Goal: Task Accomplishment & Management: Manage account settings

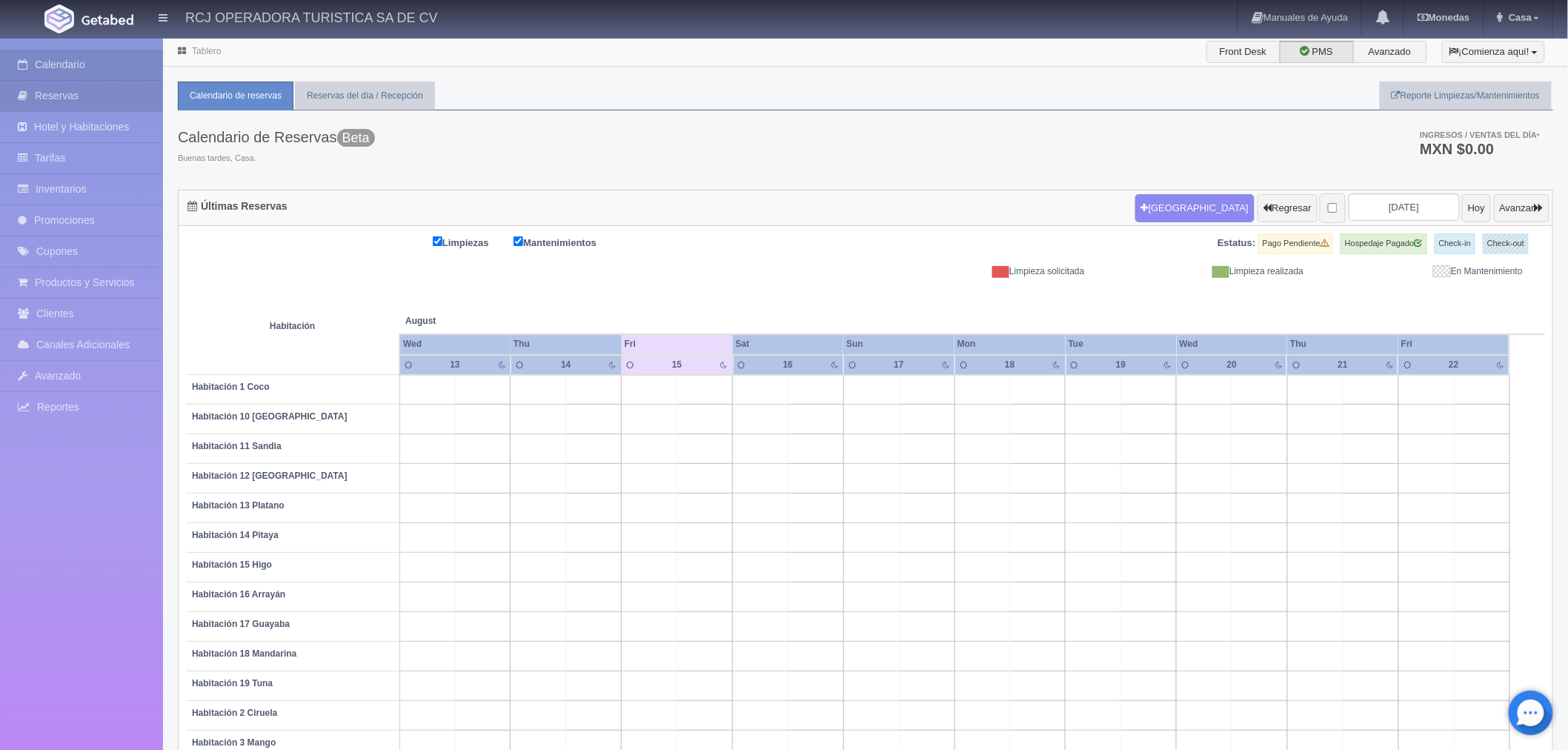
click at [85, 94] on link "Reservas" at bounding box center [81, 96] width 163 height 30
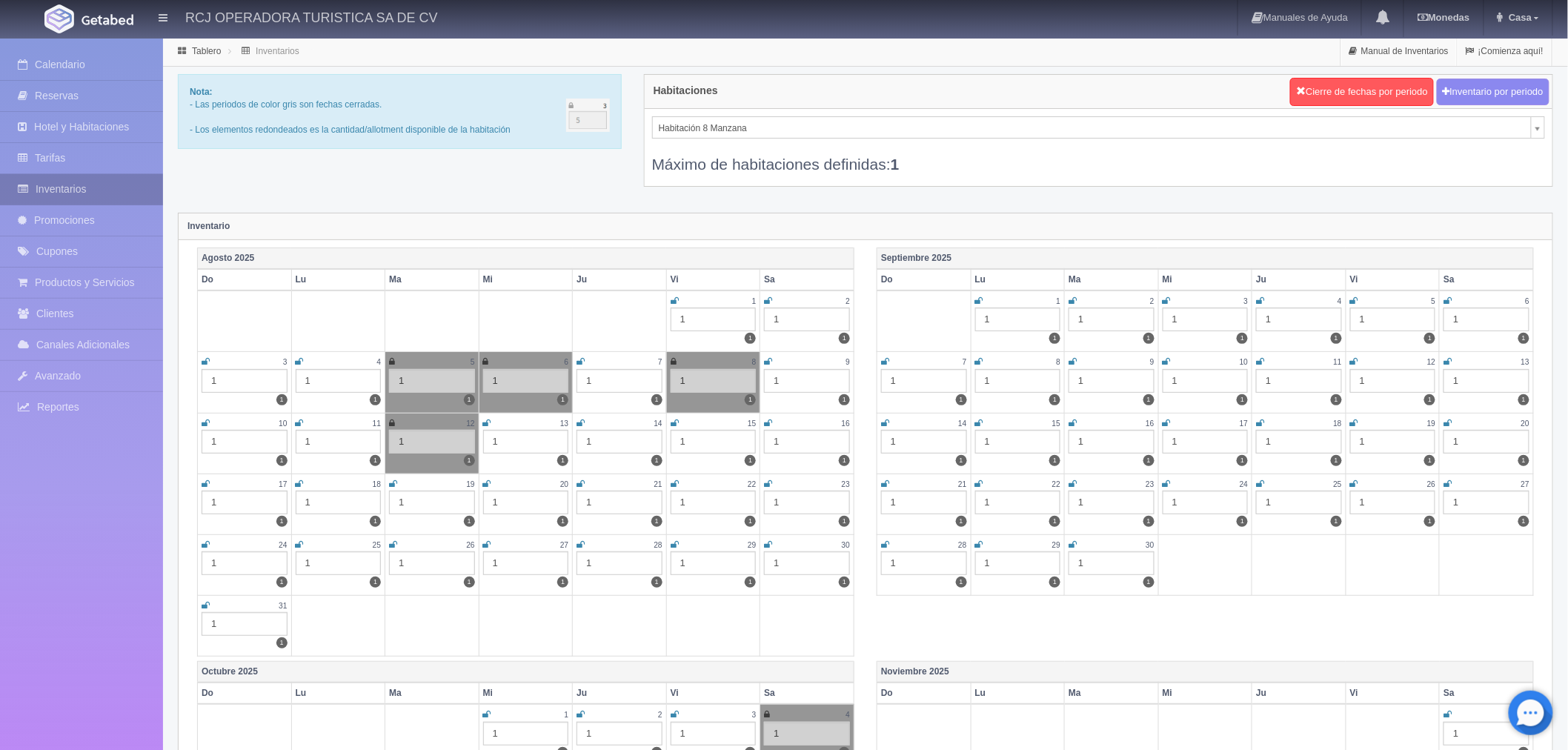
click at [105, 191] on link "Inventarios" at bounding box center [81, 190] width 163 height 30
click at [676, 421] on icon at bounding box center [675, 422] width 8 height 9
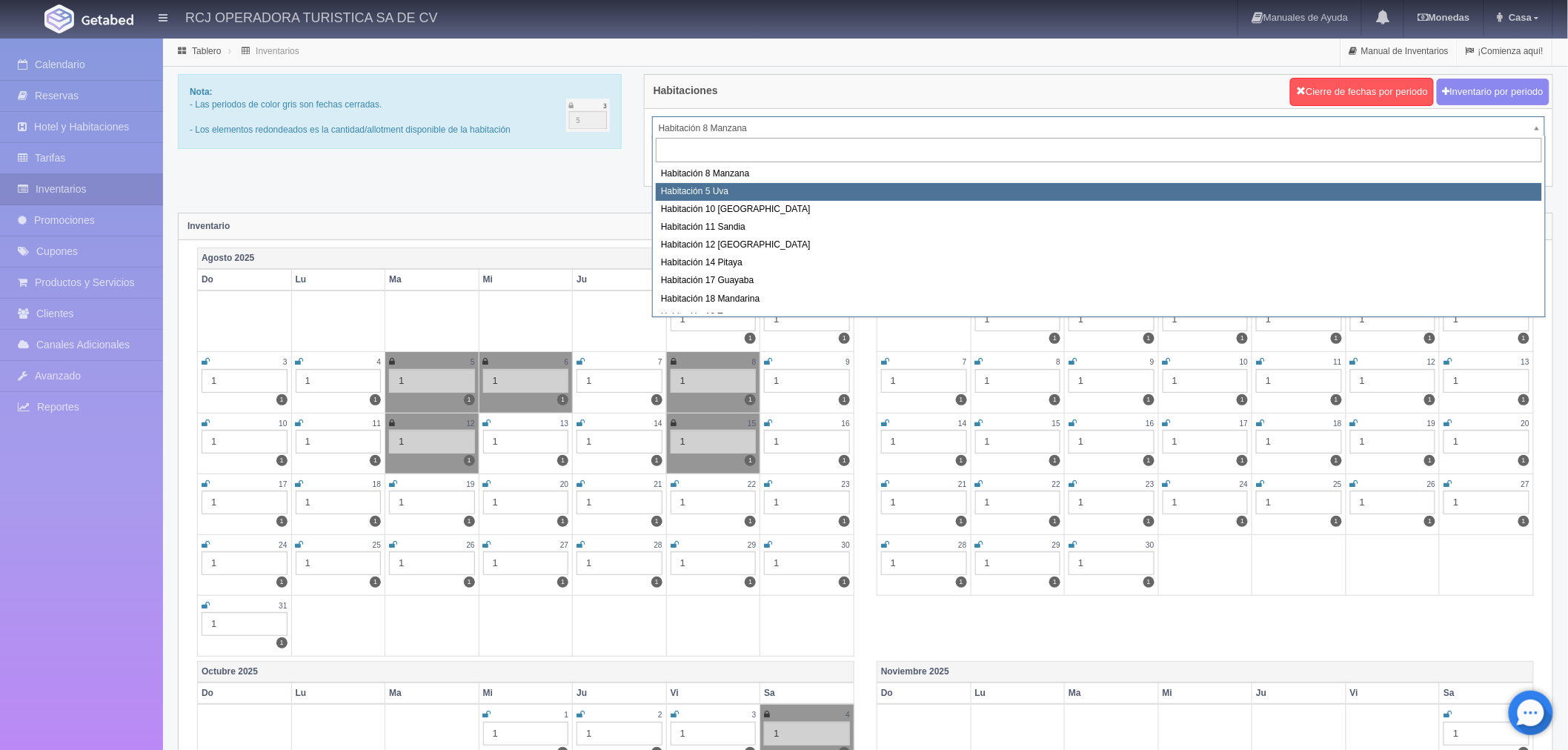
select select "1573"
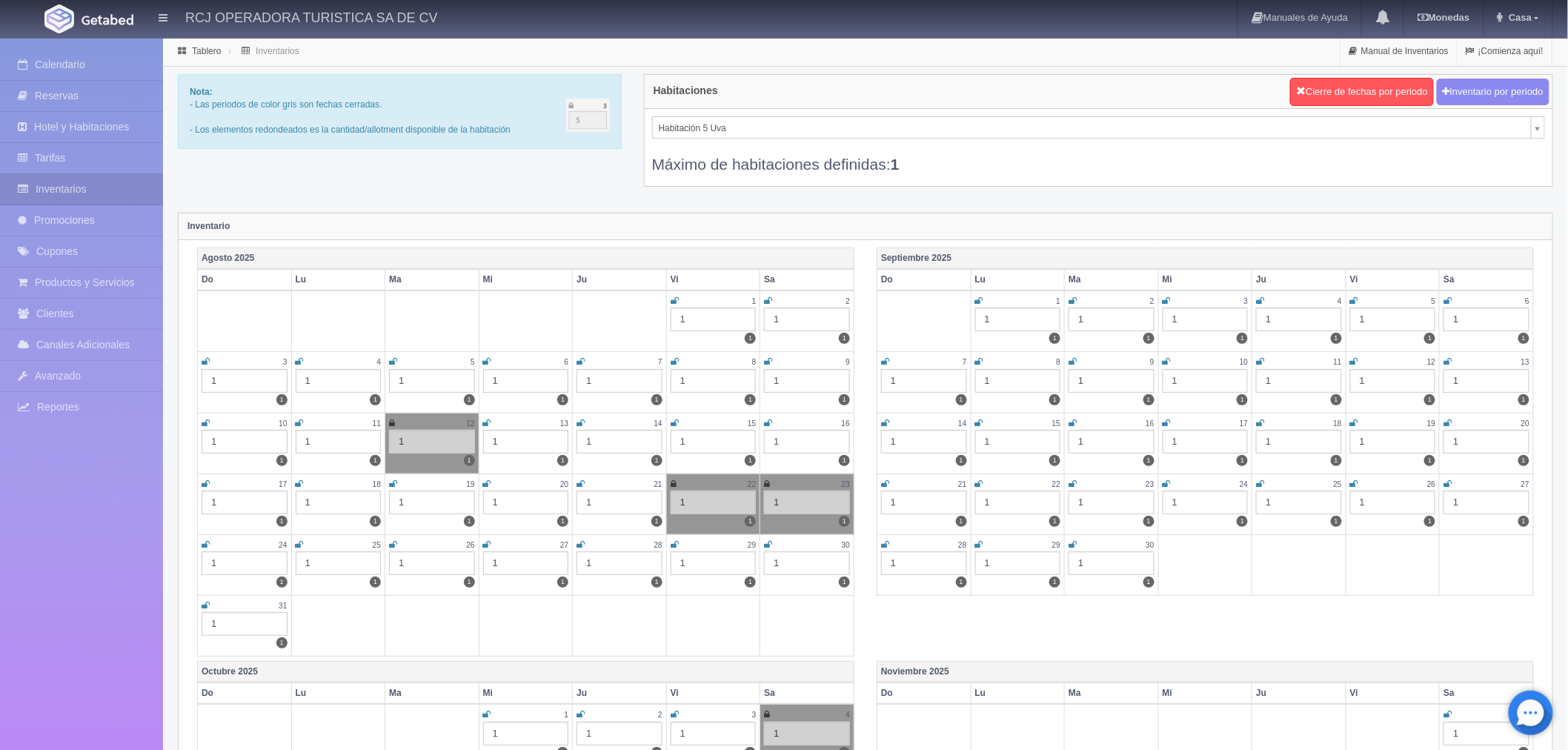
click at [675, 419] on icon at bounding box center [675, 422] width 8 height 9
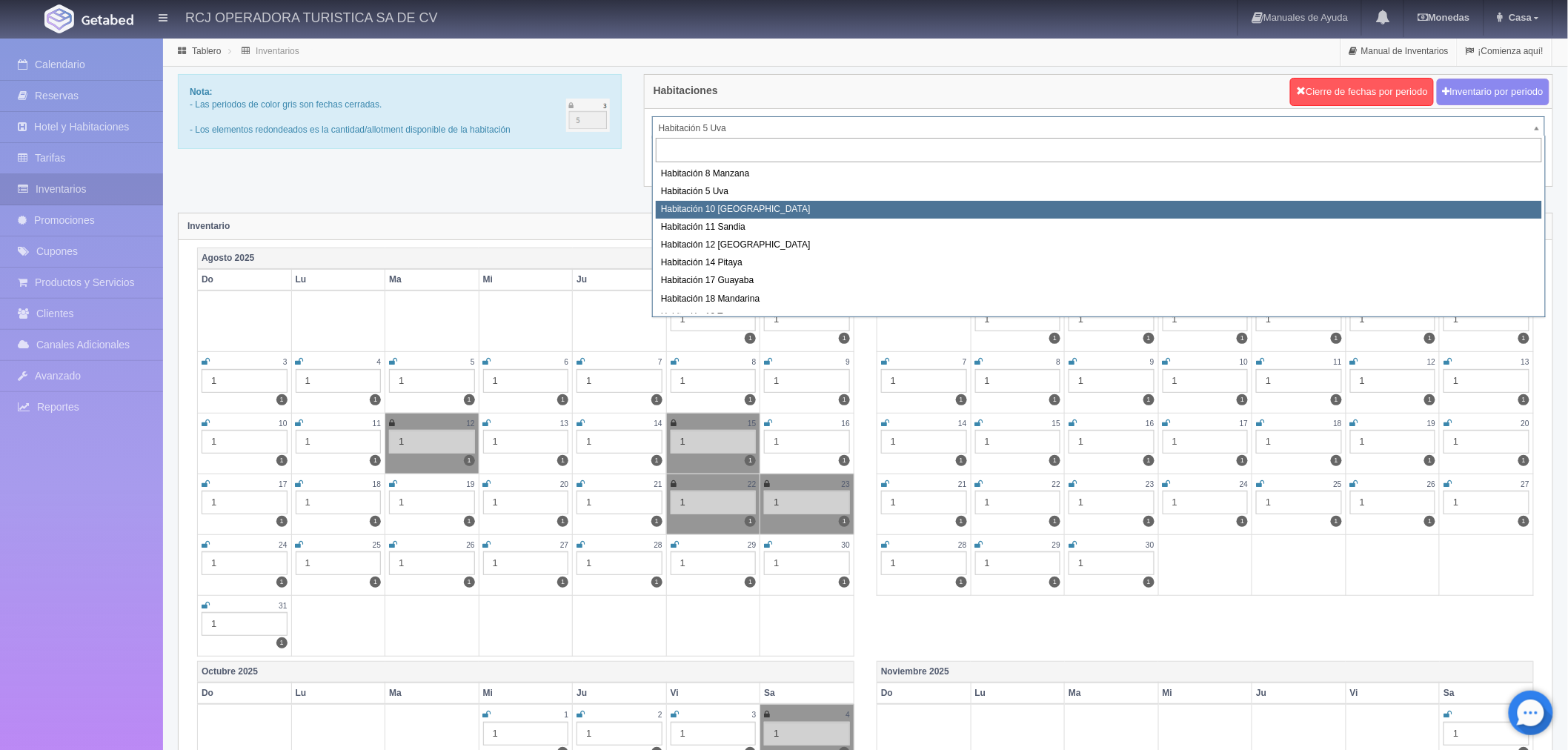
select select "1574"
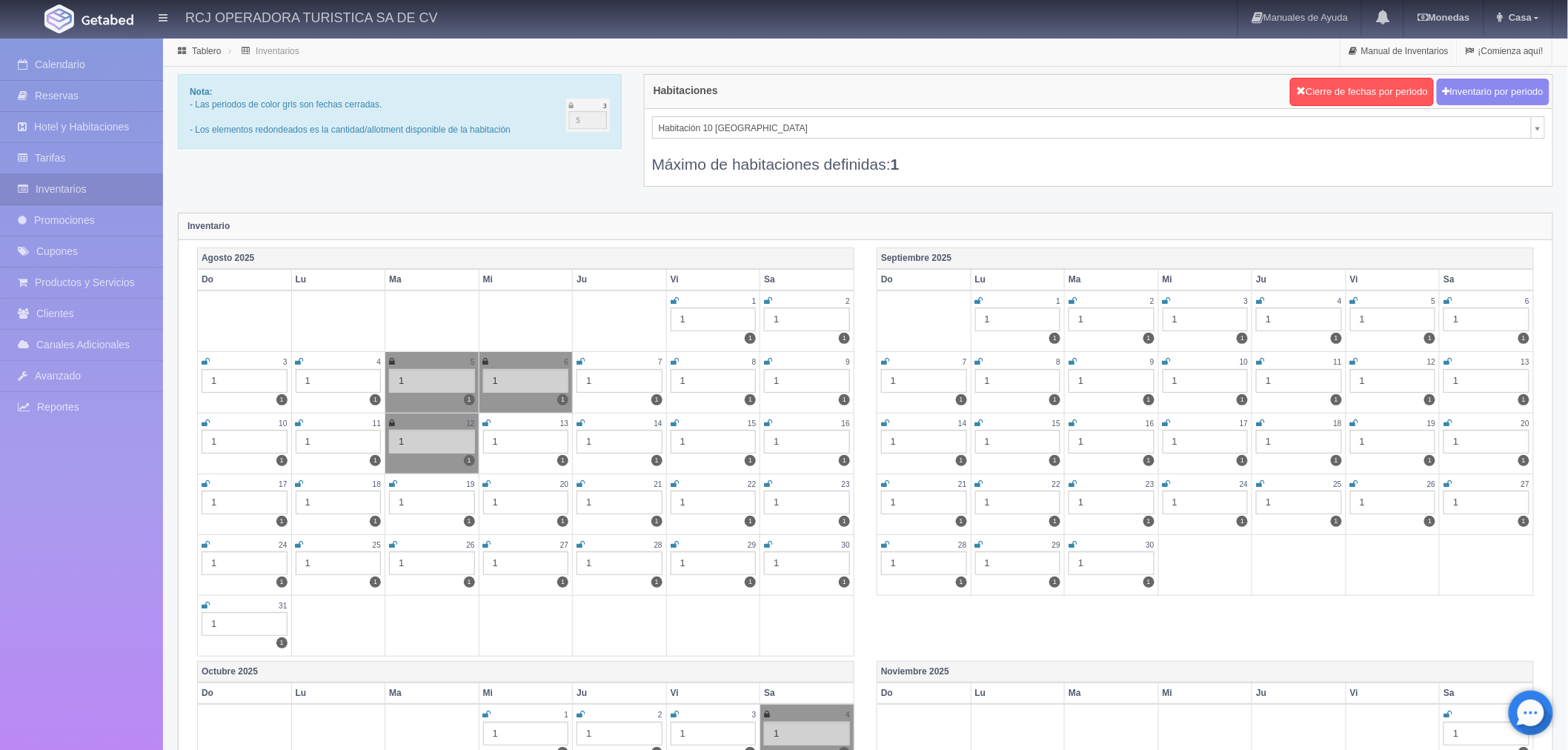
click at [674, 421] on icon at bounding box center [675, 422] width 8 height 9
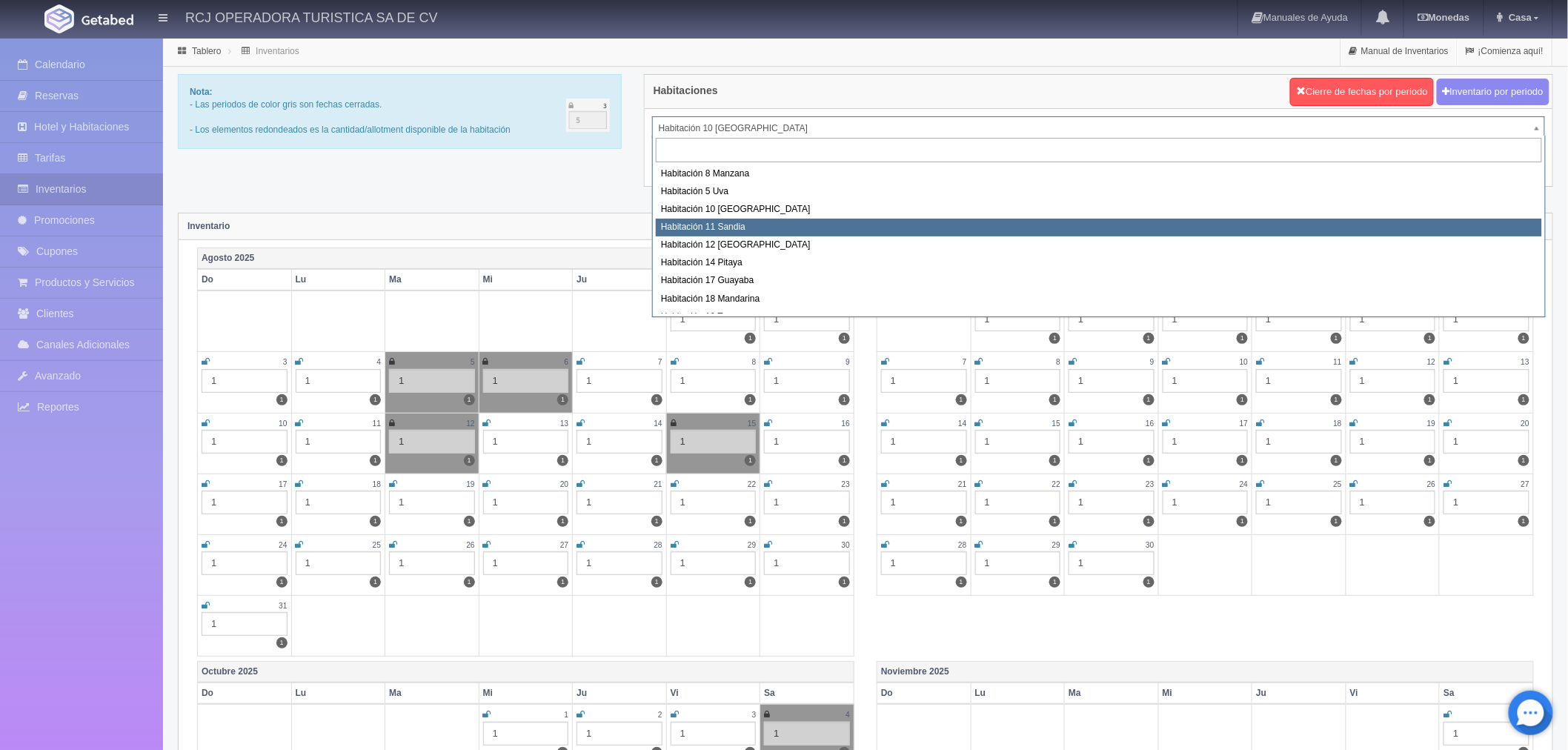
select select "1575"
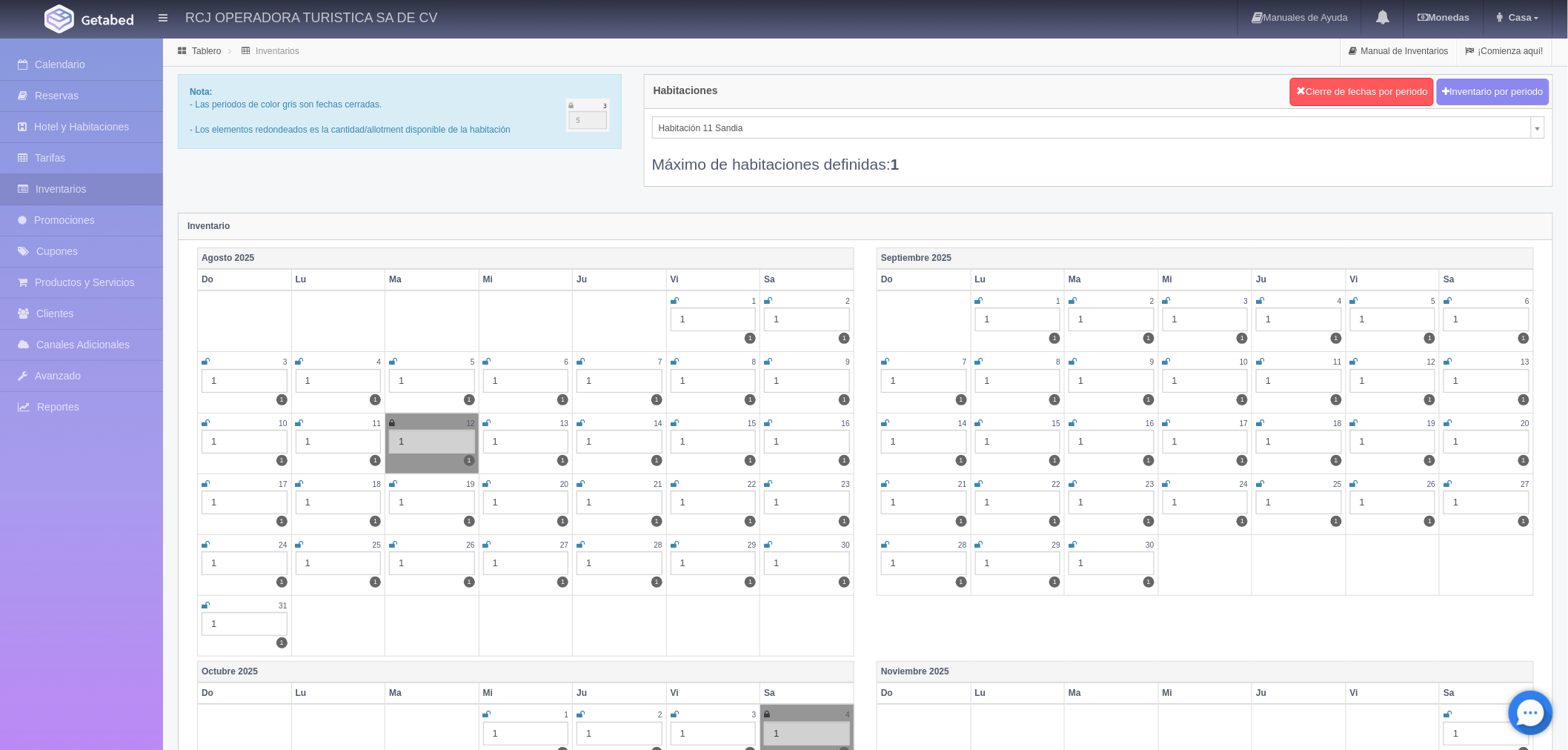
click at [672, 424] on icon at bounding box center [675, 422] width 8 height 9
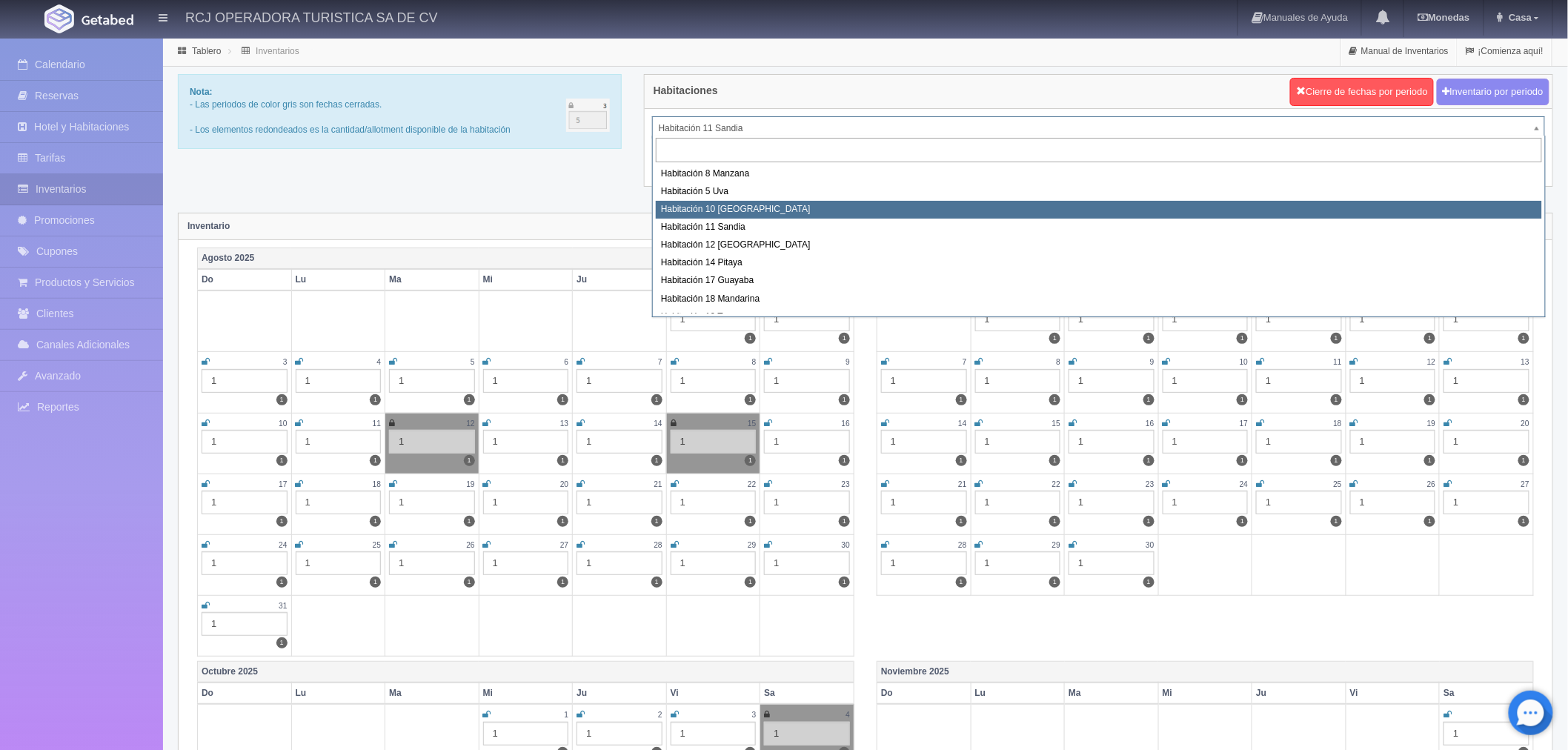
select select "1574"
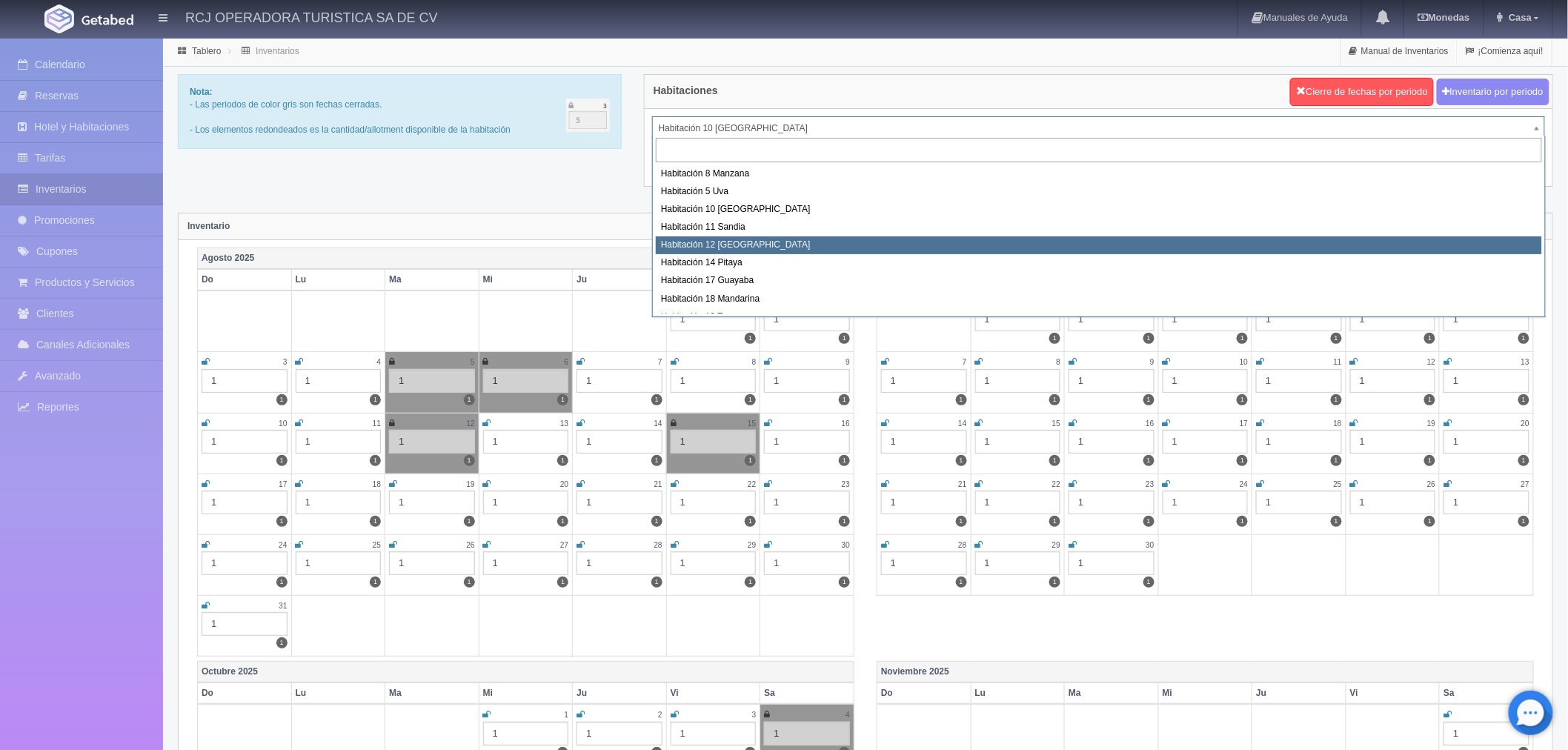
select select "1576"
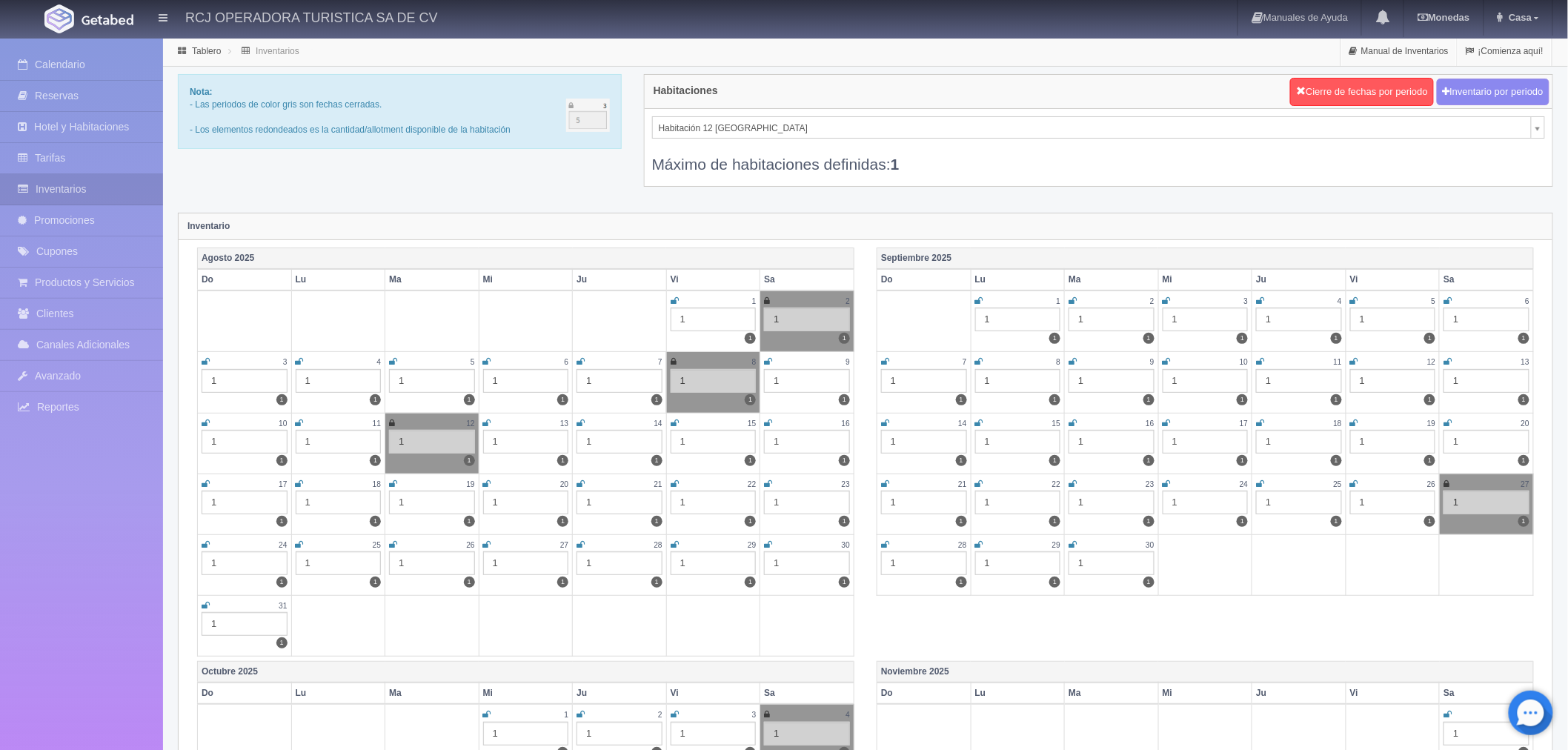
click at [676, 424] on icon at bounding box center [675, 422] width 8 height 9
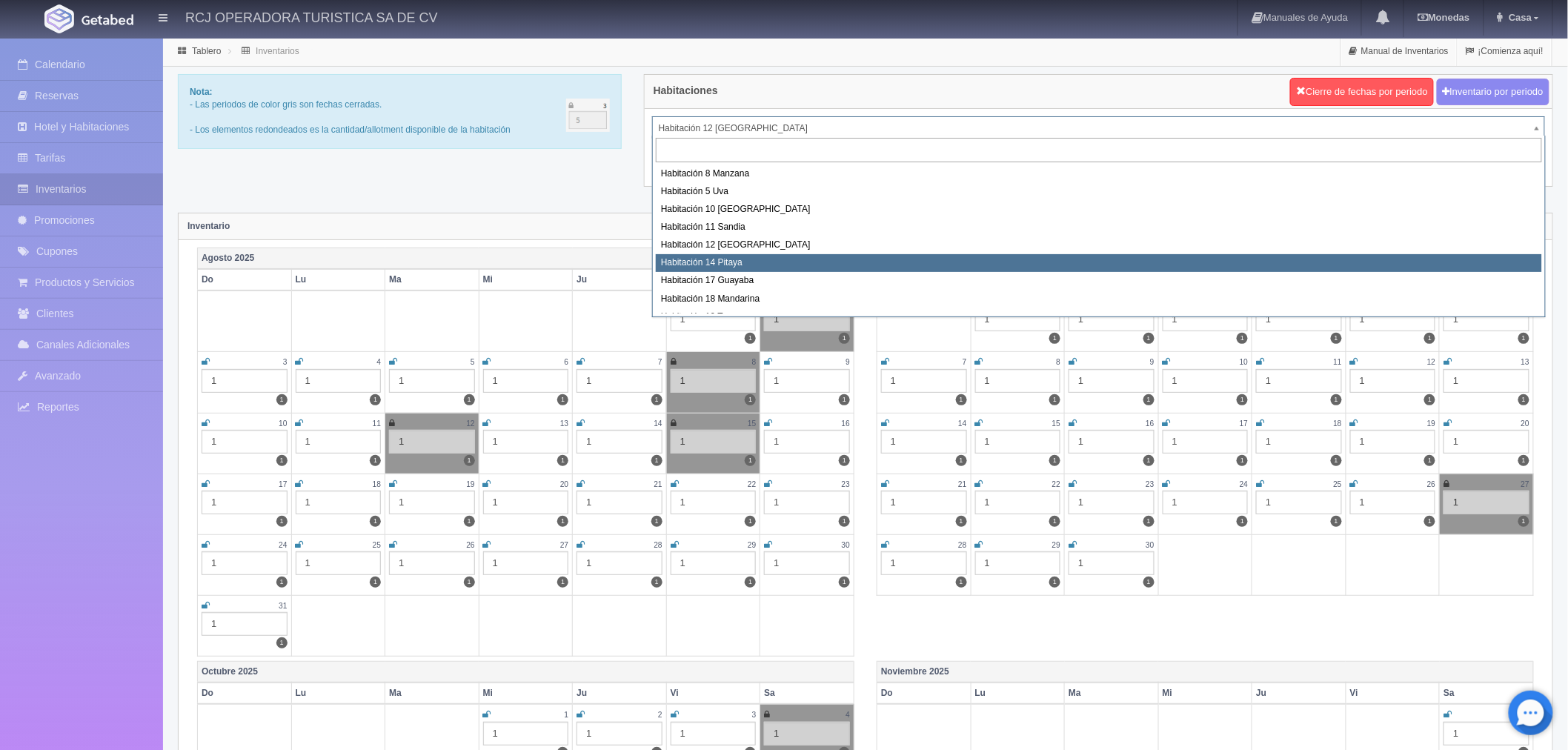
select select "1577"
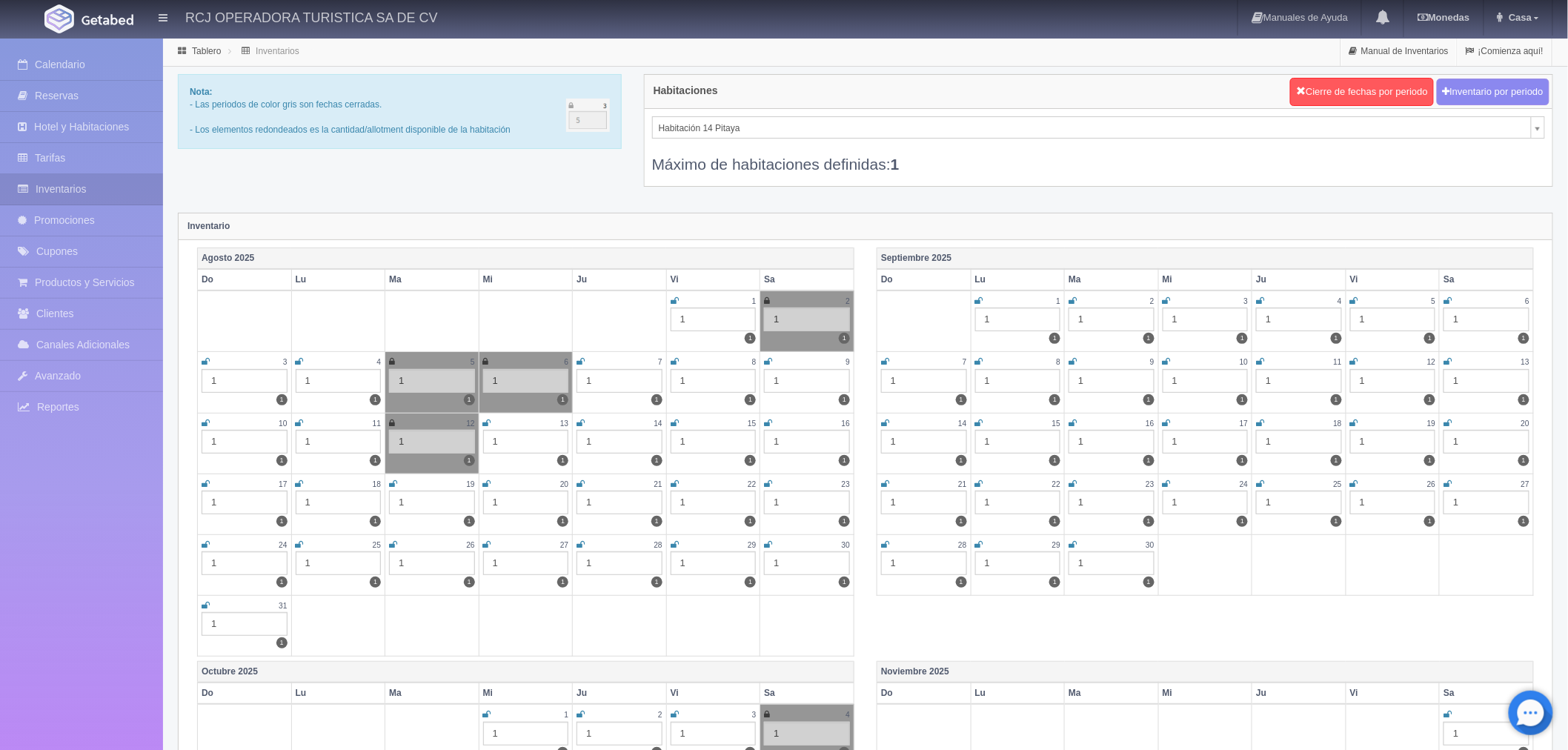
click at [672, 426] on link at bounding box center [675, 424] width 8 height 13
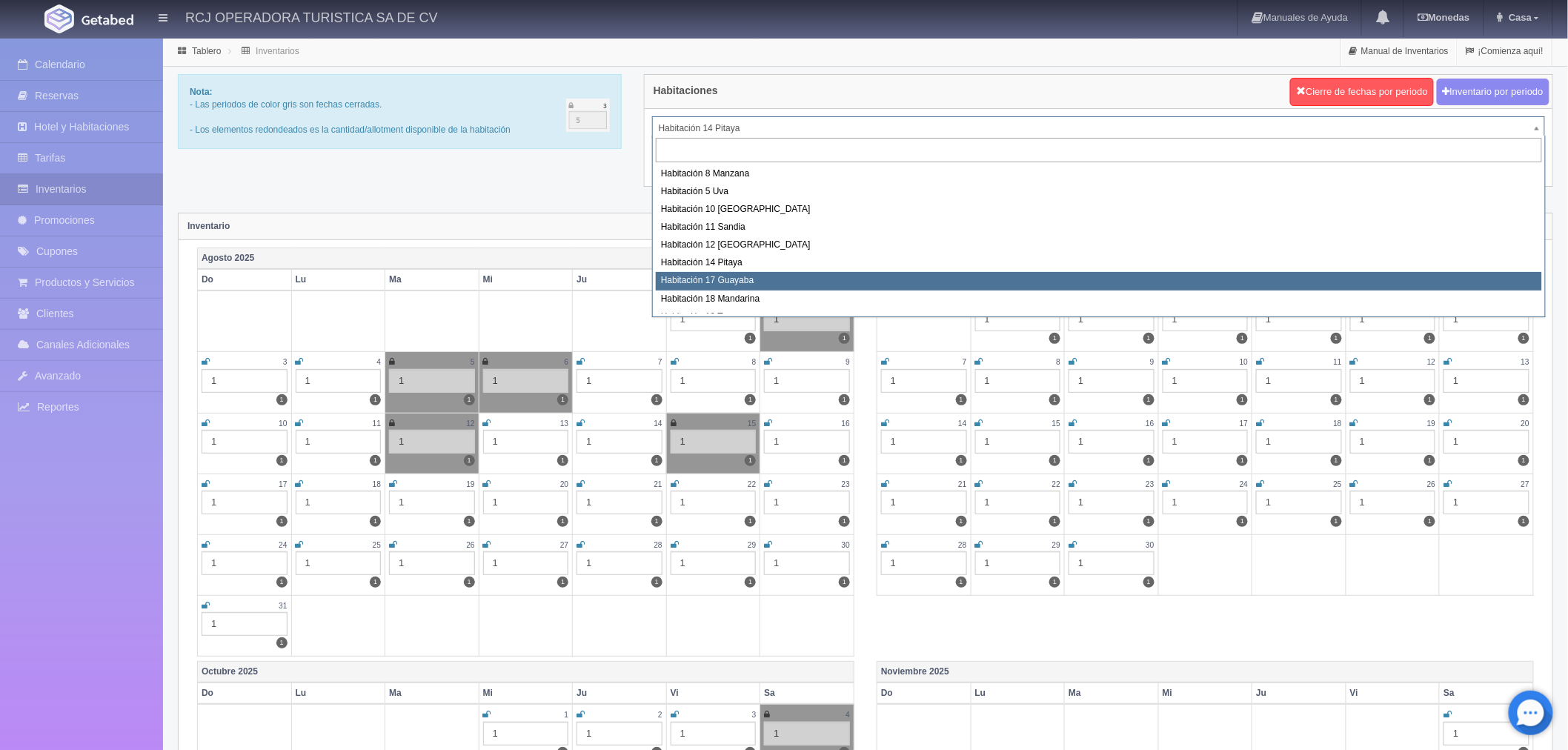
select select "1578"
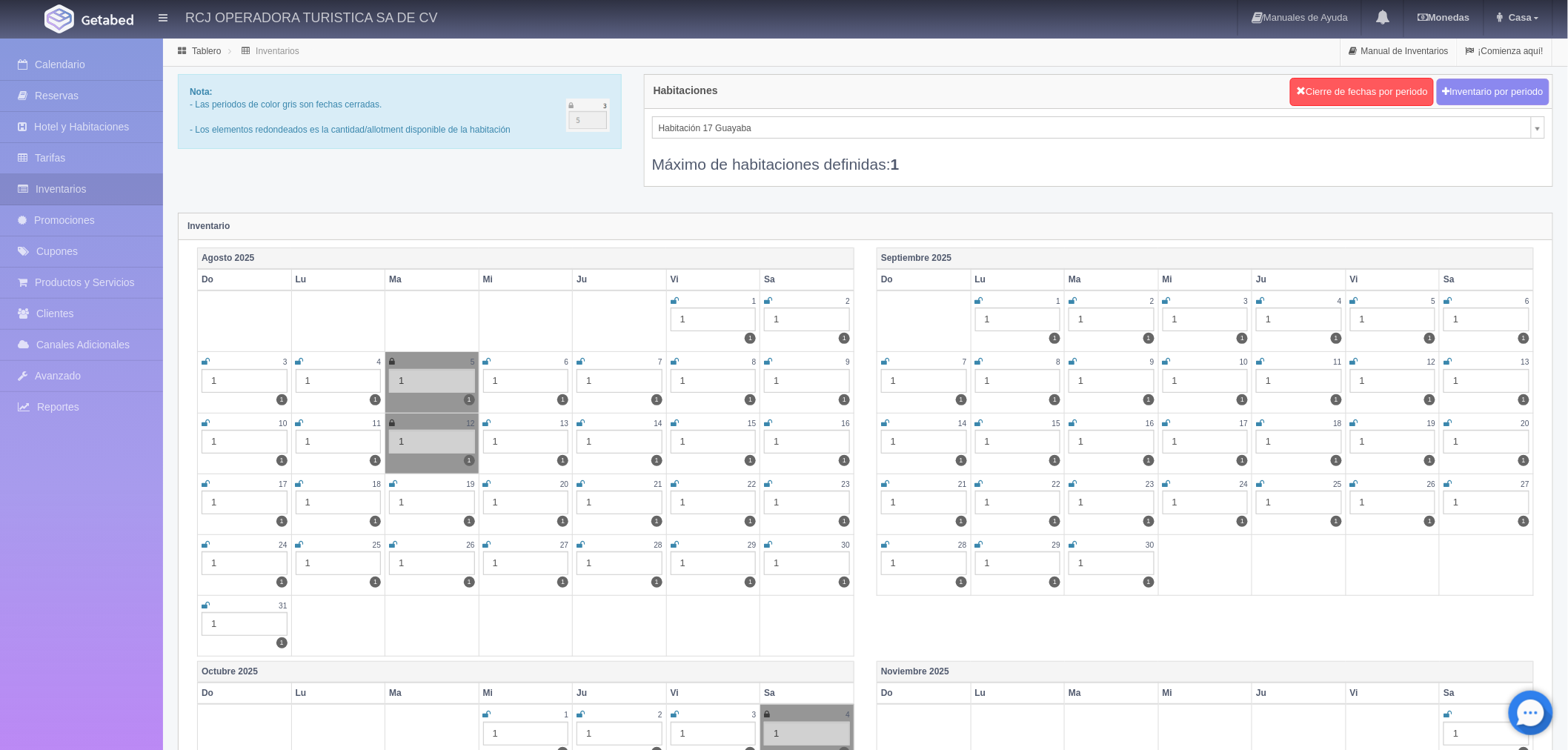
click at [669, 426] on td "15 1 1" at bounding box center [713, 443] width 94 height 61
click at [672, 421] on icon at bounding box center [675, 422] width 8 height 9
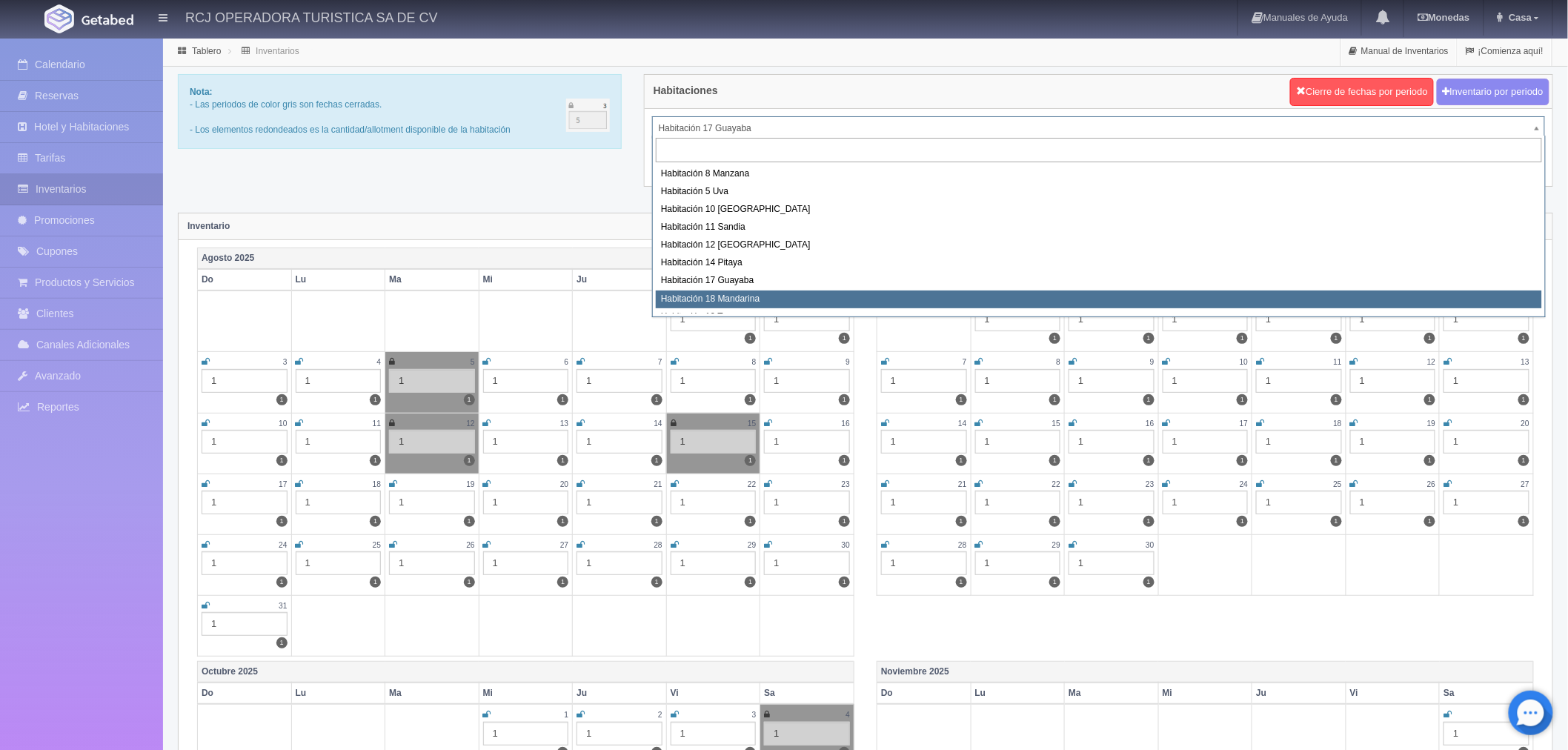
scroll to position [6, 0]
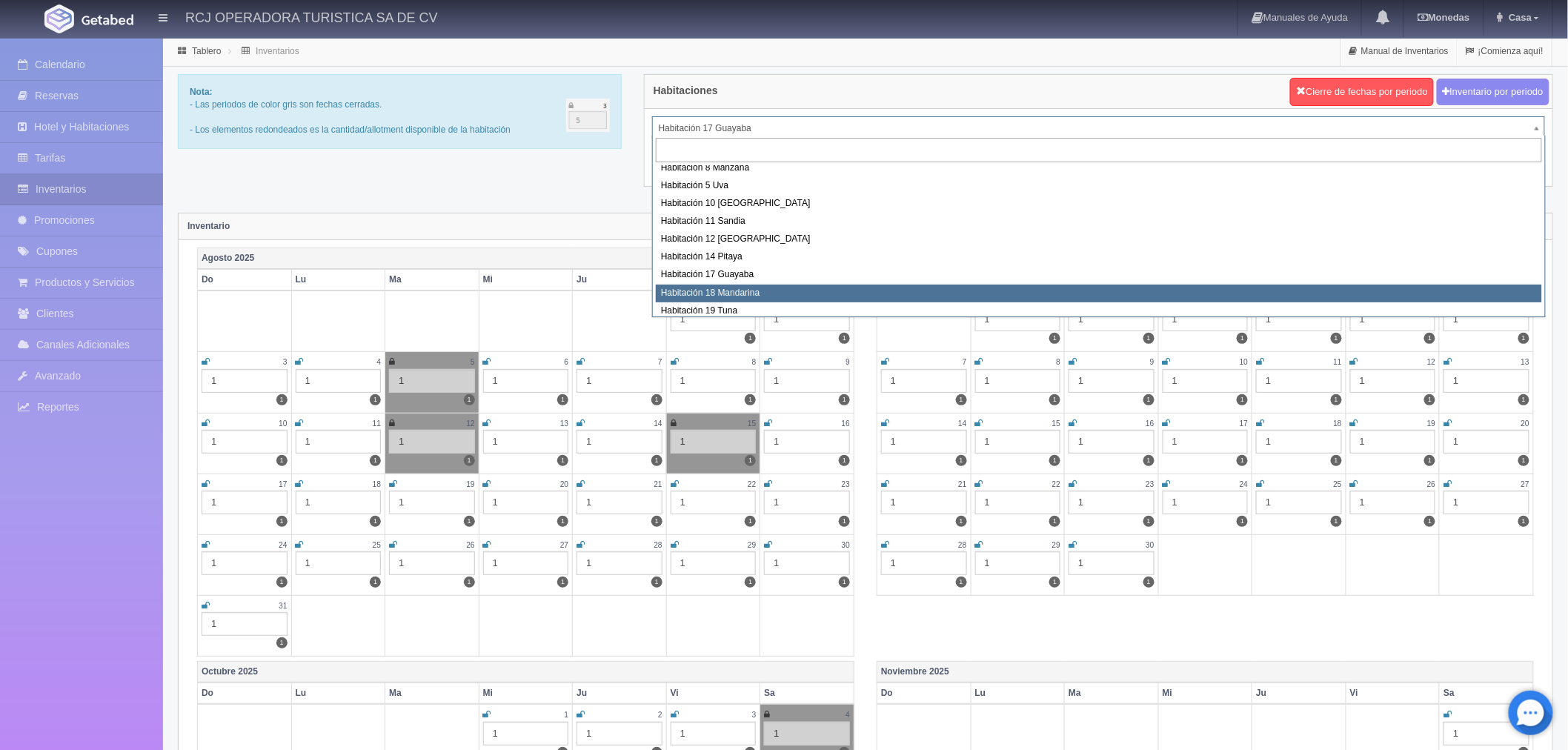
select select "1579"
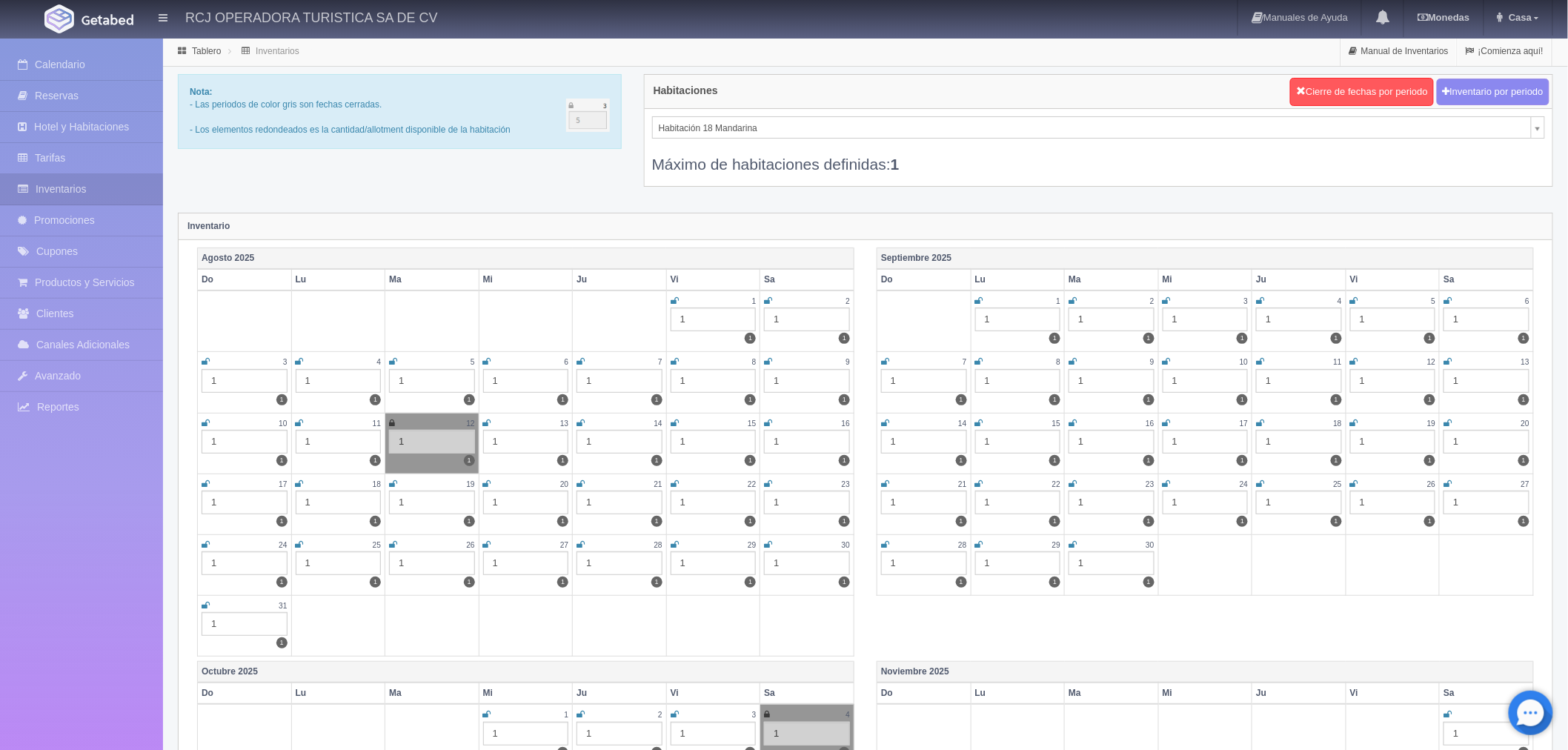
click at [671, 426] on icon at bounding box center [675, 422] width 8 height 9
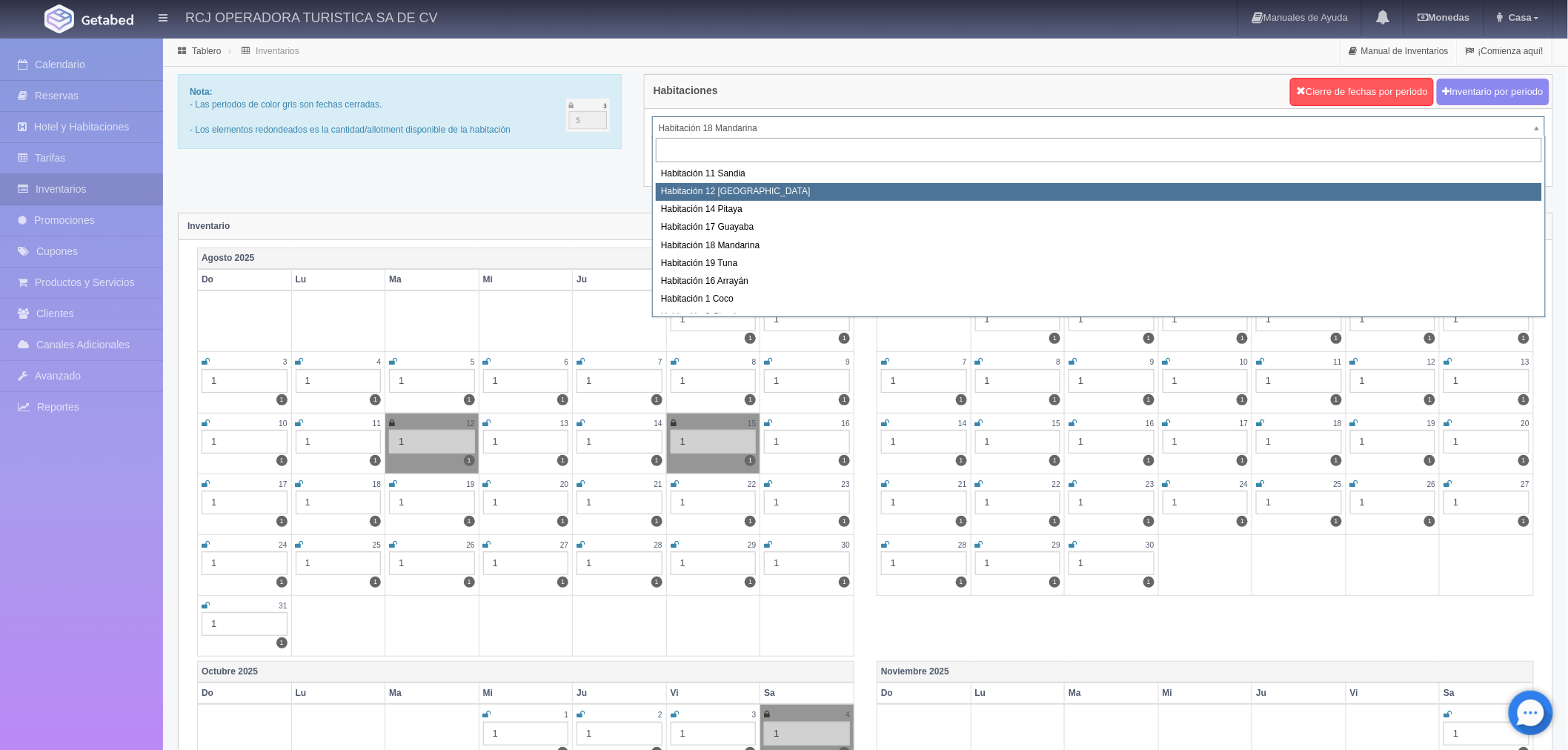
scroll to position [82, 0]
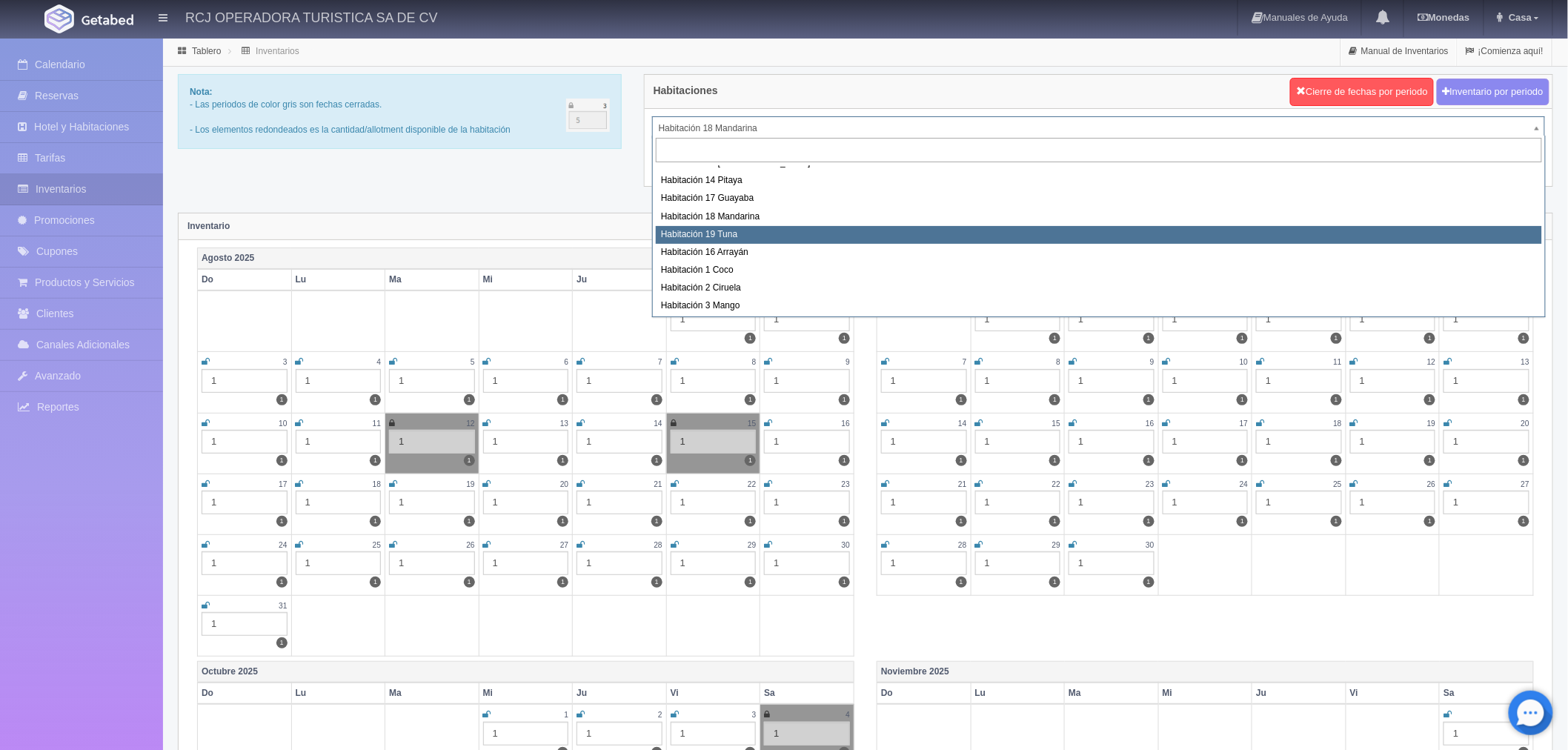
select select "1580"
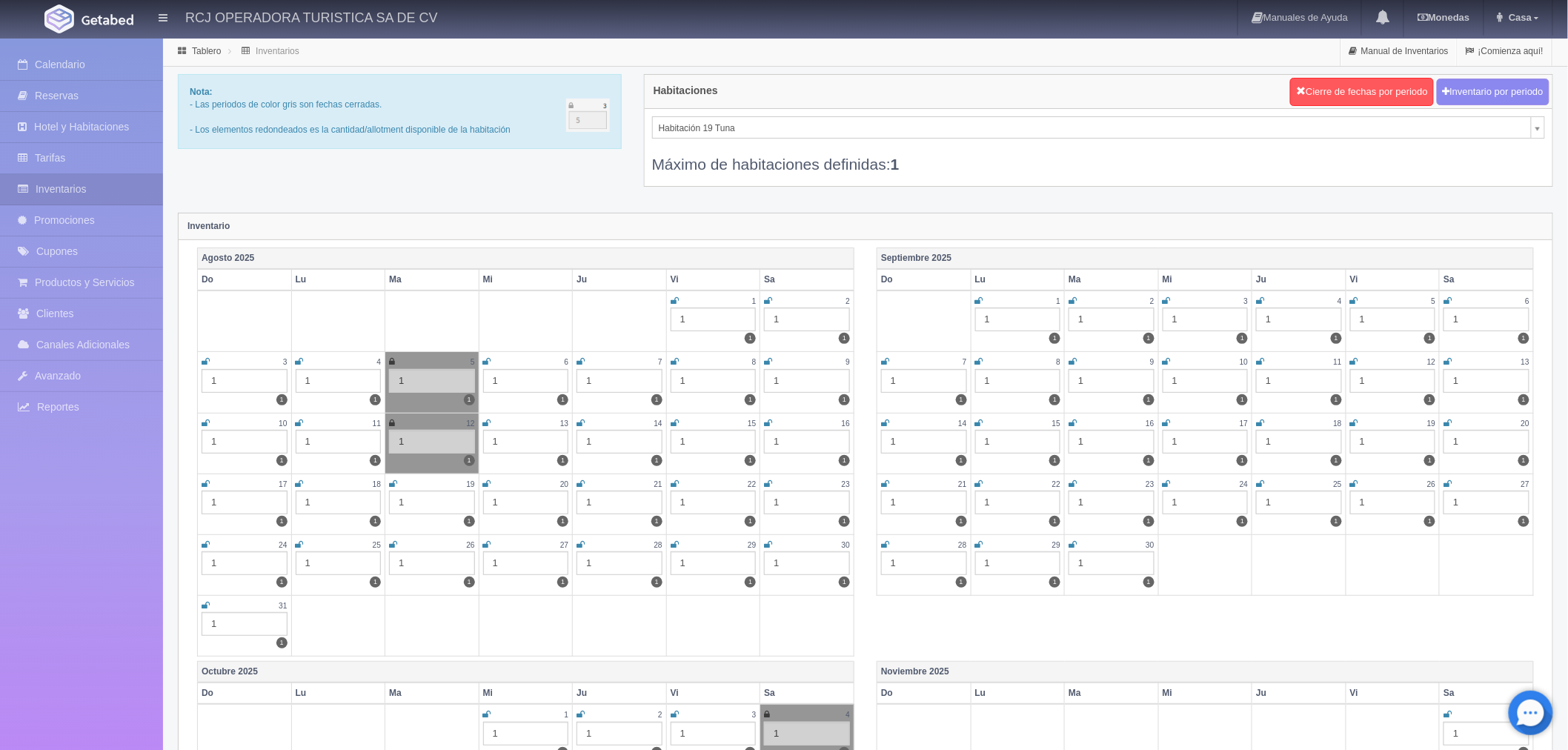
click at [672, 423] on icon at bounding box center [675, 422] width 8 height 9
click at [696, 139] on div "Máximo de habitaciones definidas: 1" at bounding box center [1098, 157] width 893 height 37
click at [697, 137] on div "Habitación 19 Tuna Habitación 8 Manzana Habitación 5 Uva Habitación 10 Lima Hab…" at bounding box center [1098, 147] width 907 height 77
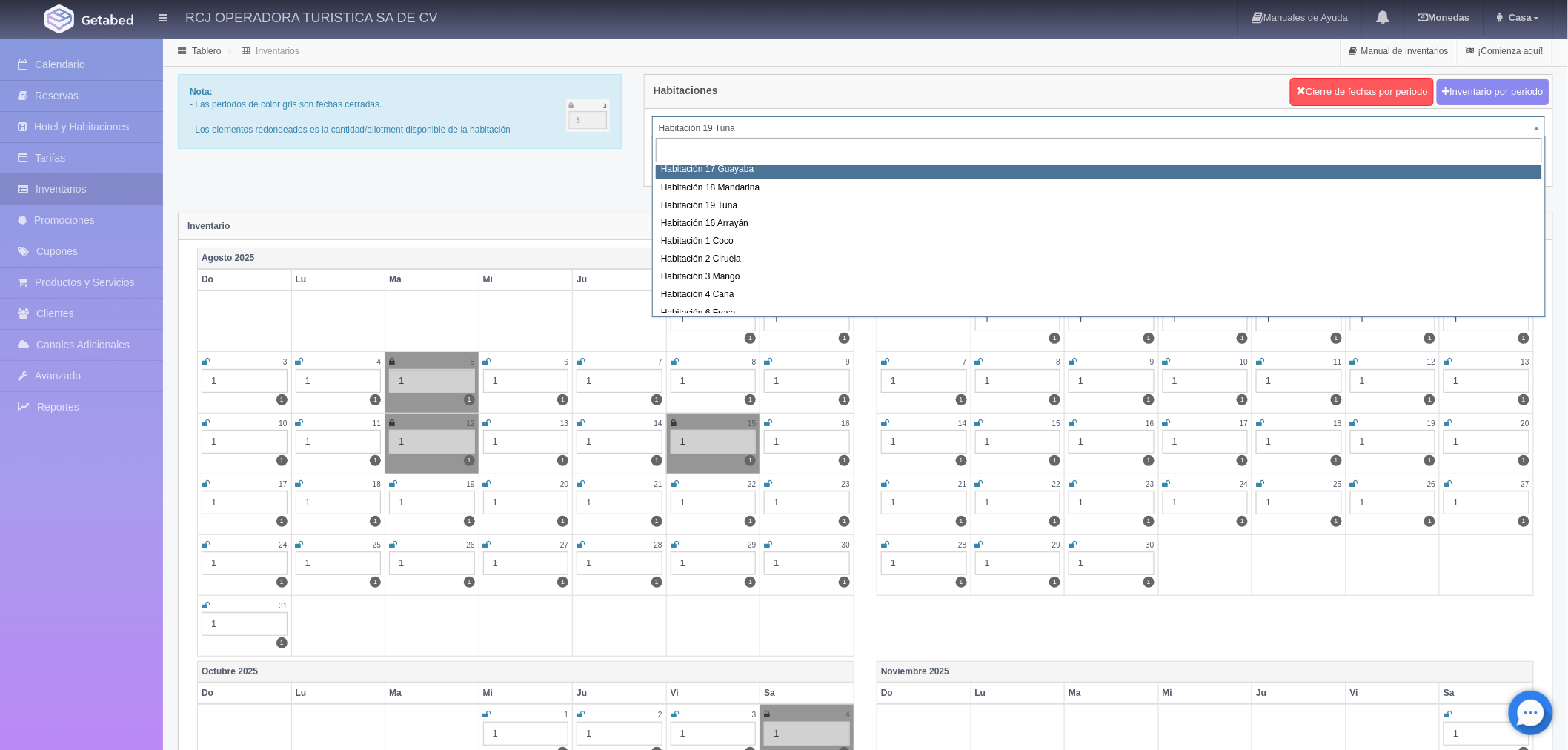
scroll to position [82, 0]
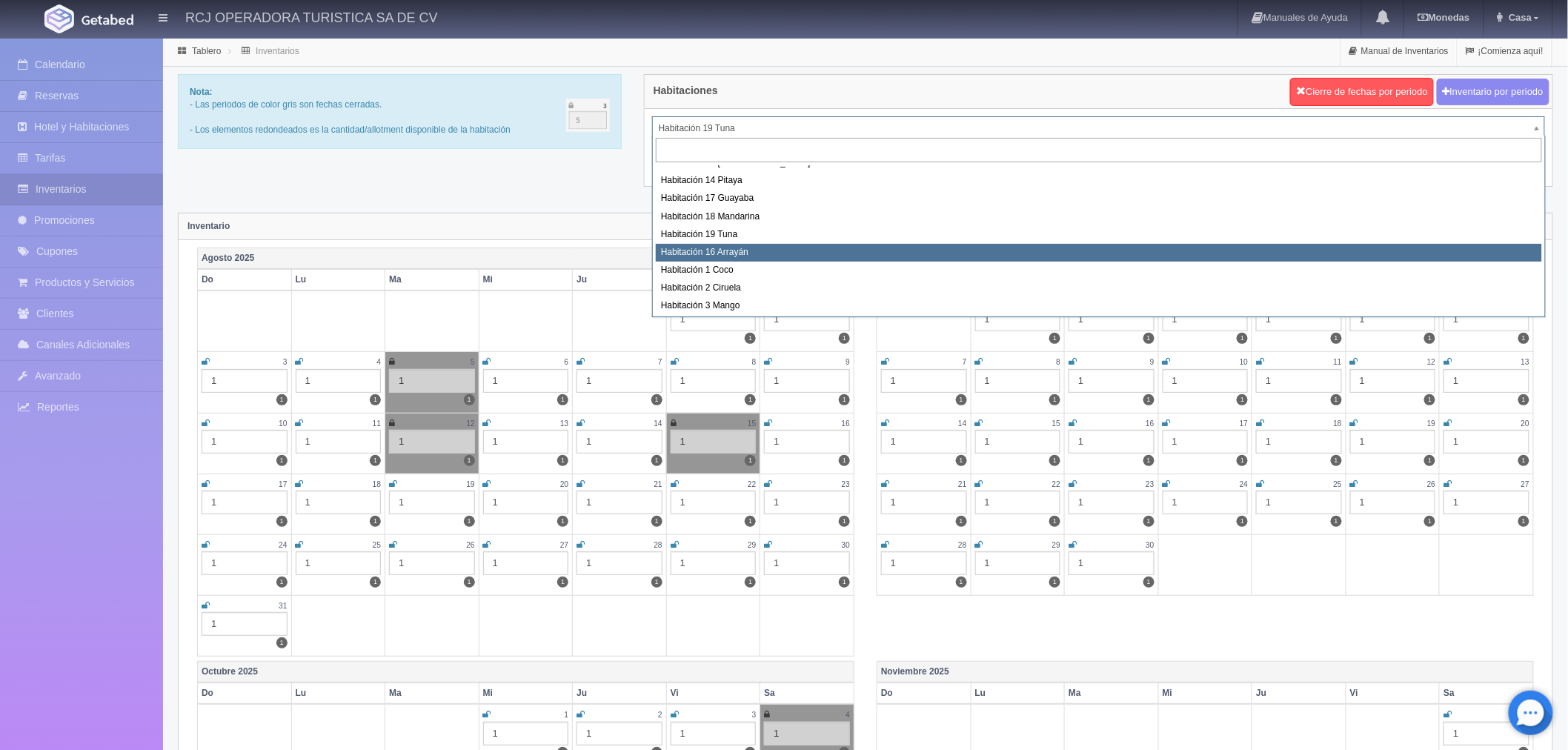
select select "1581"
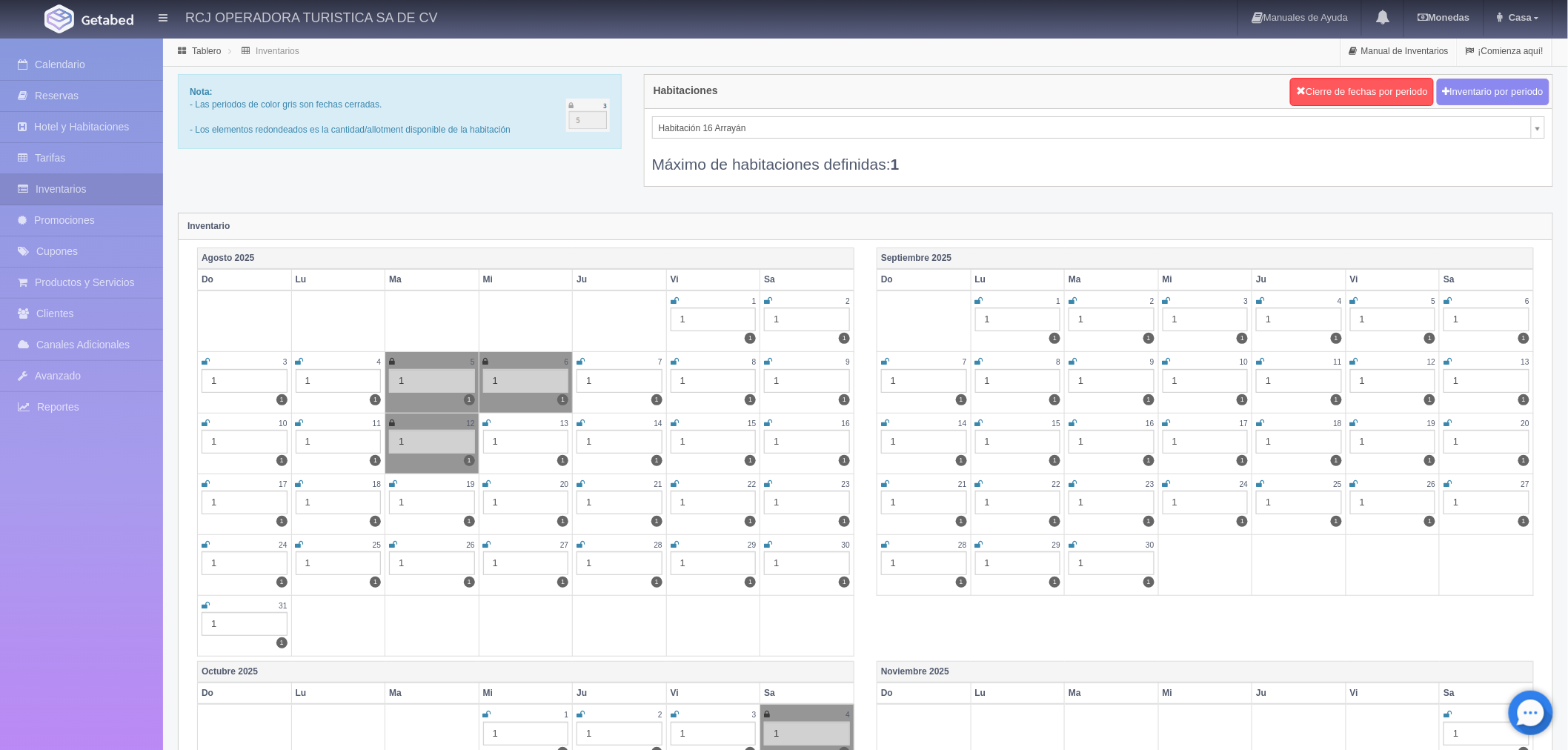
click at [672, 418] on icon at bounding box center [675, 422] width 8 height 9
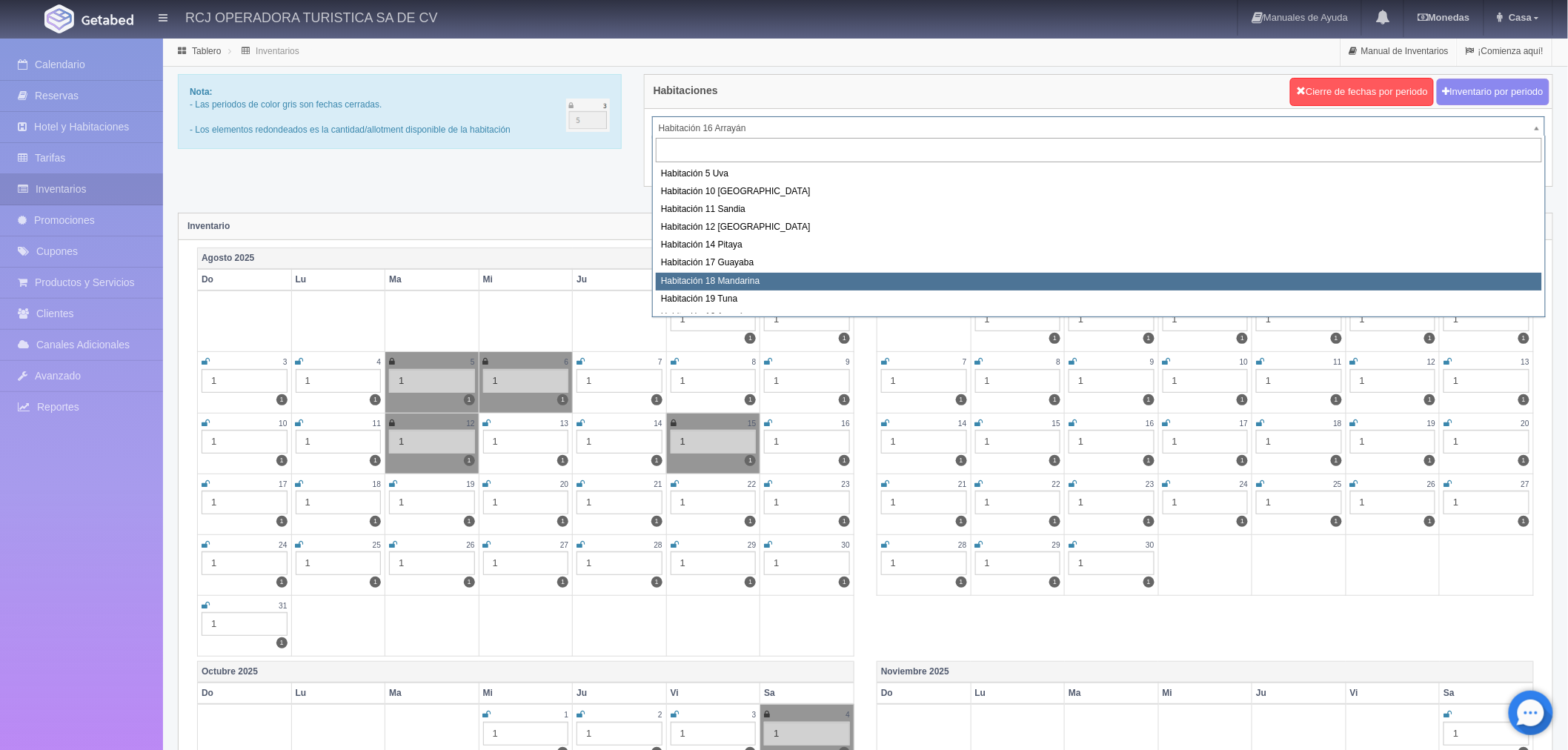
scroll to position [100, 0]
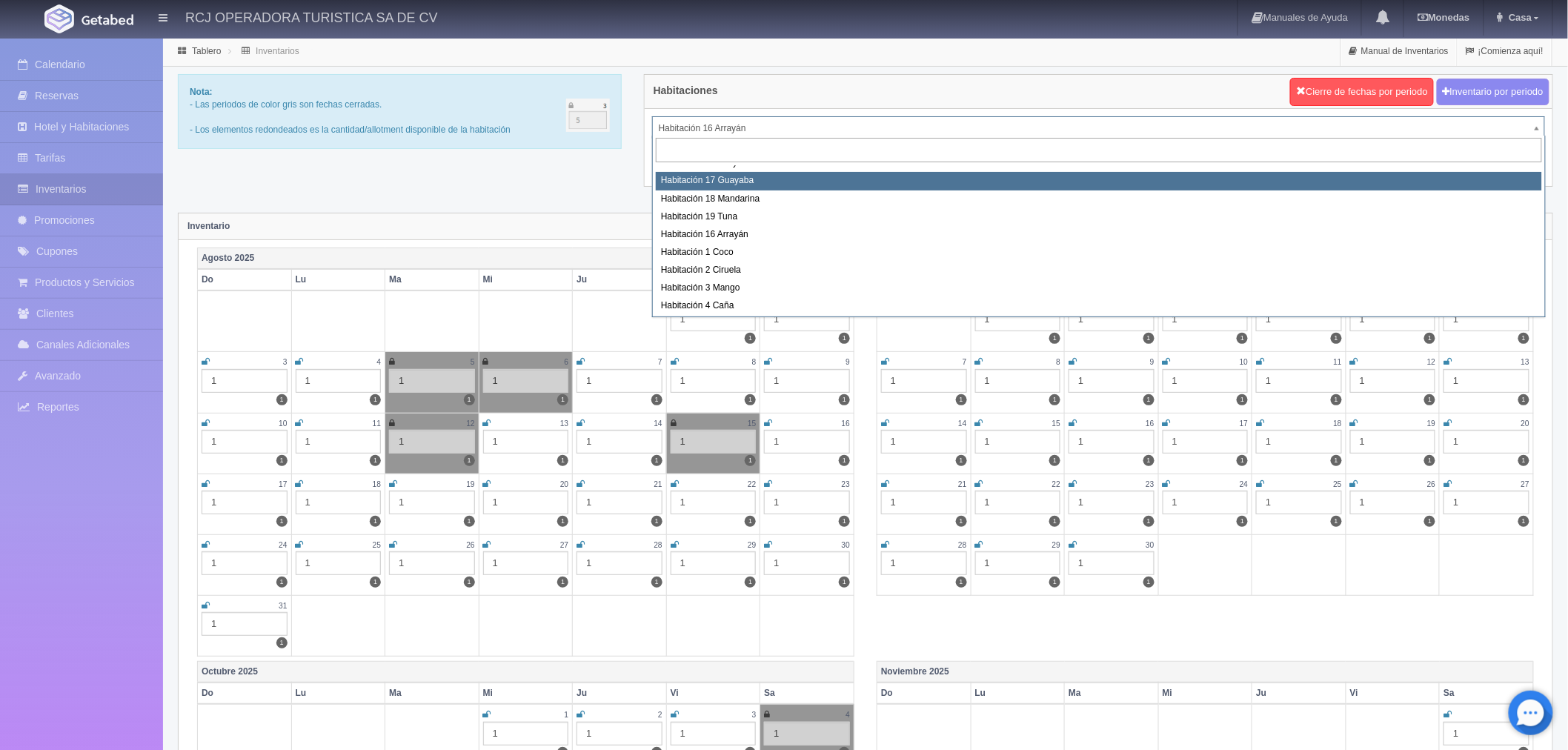
select select "1578"
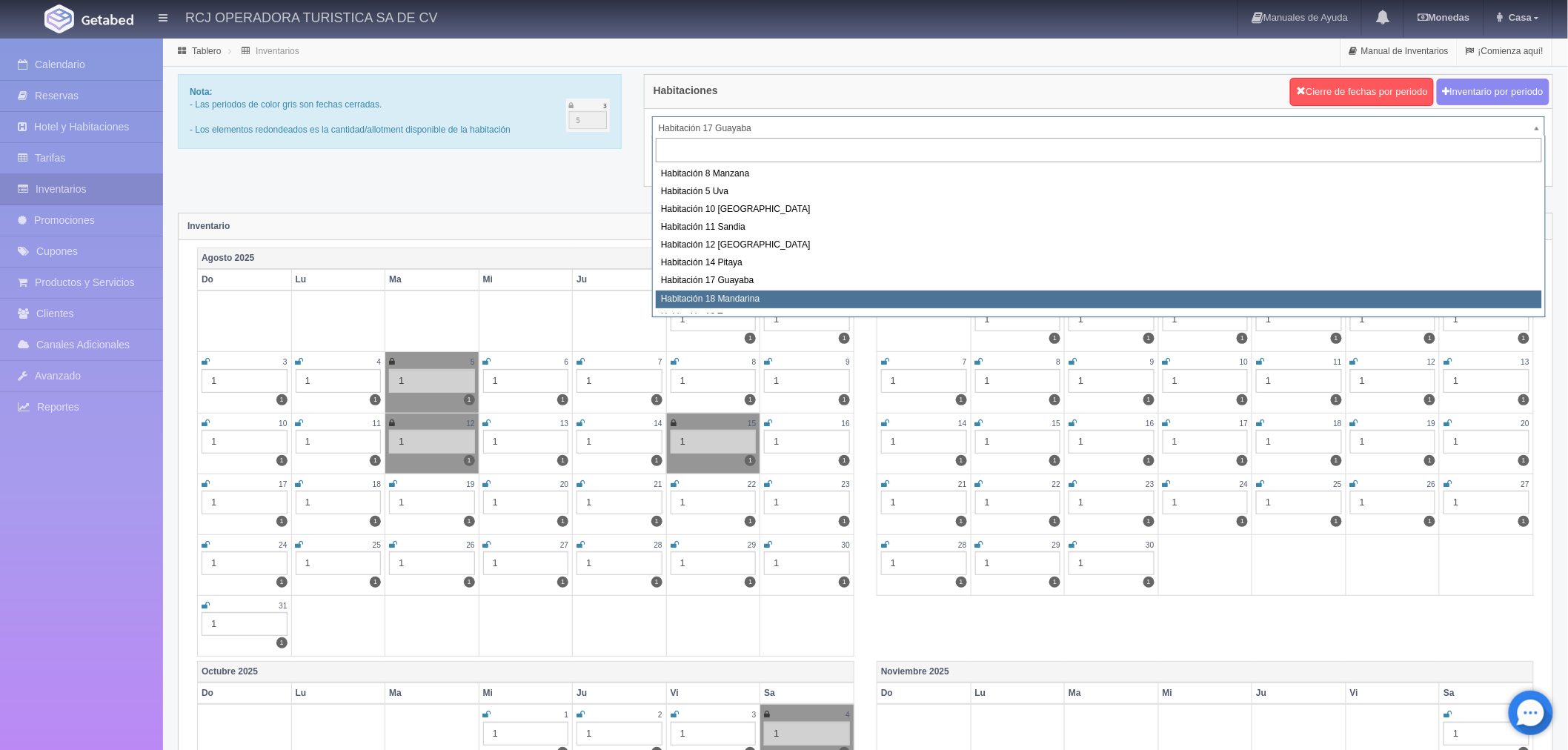
select select "1579"
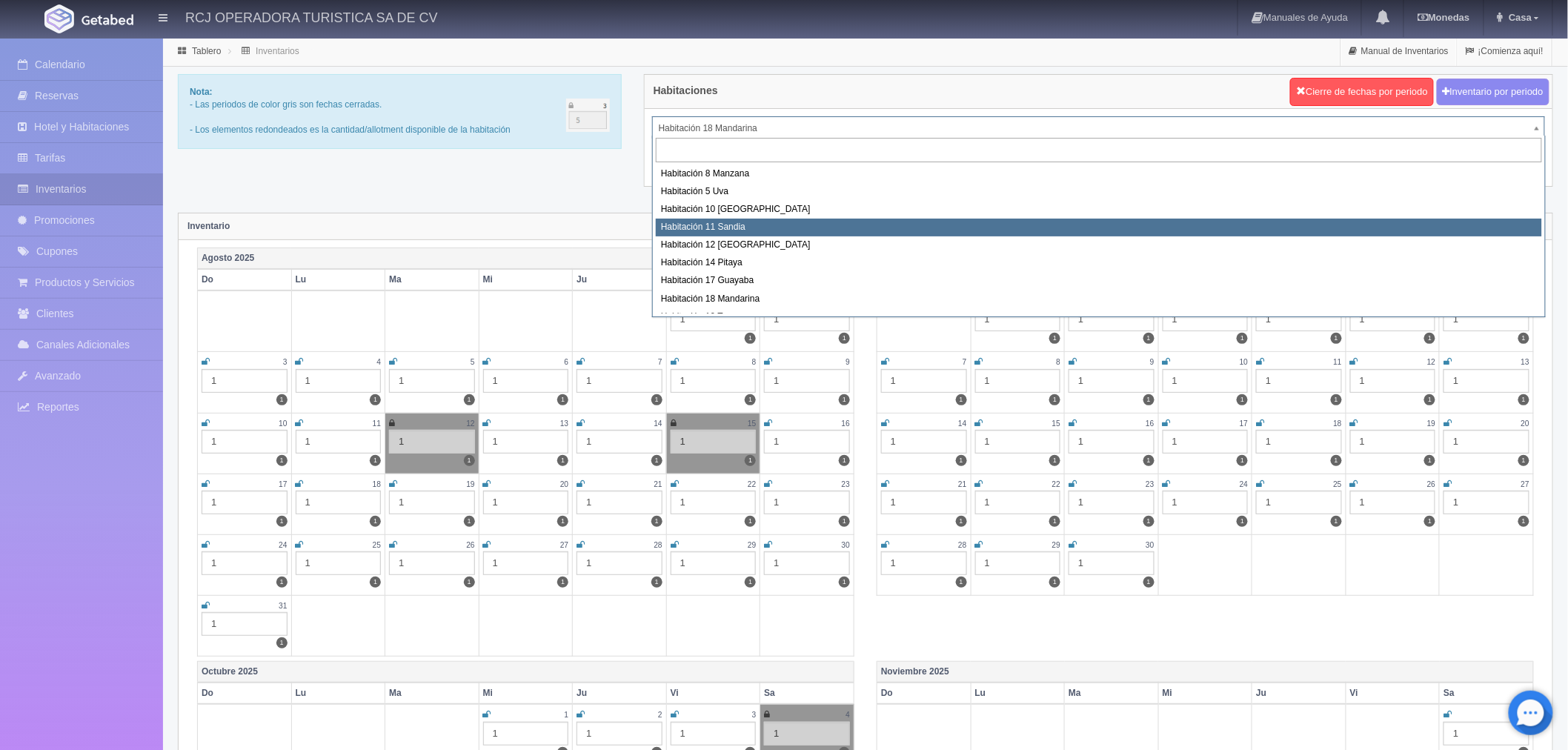
scroll to position [82, 0]
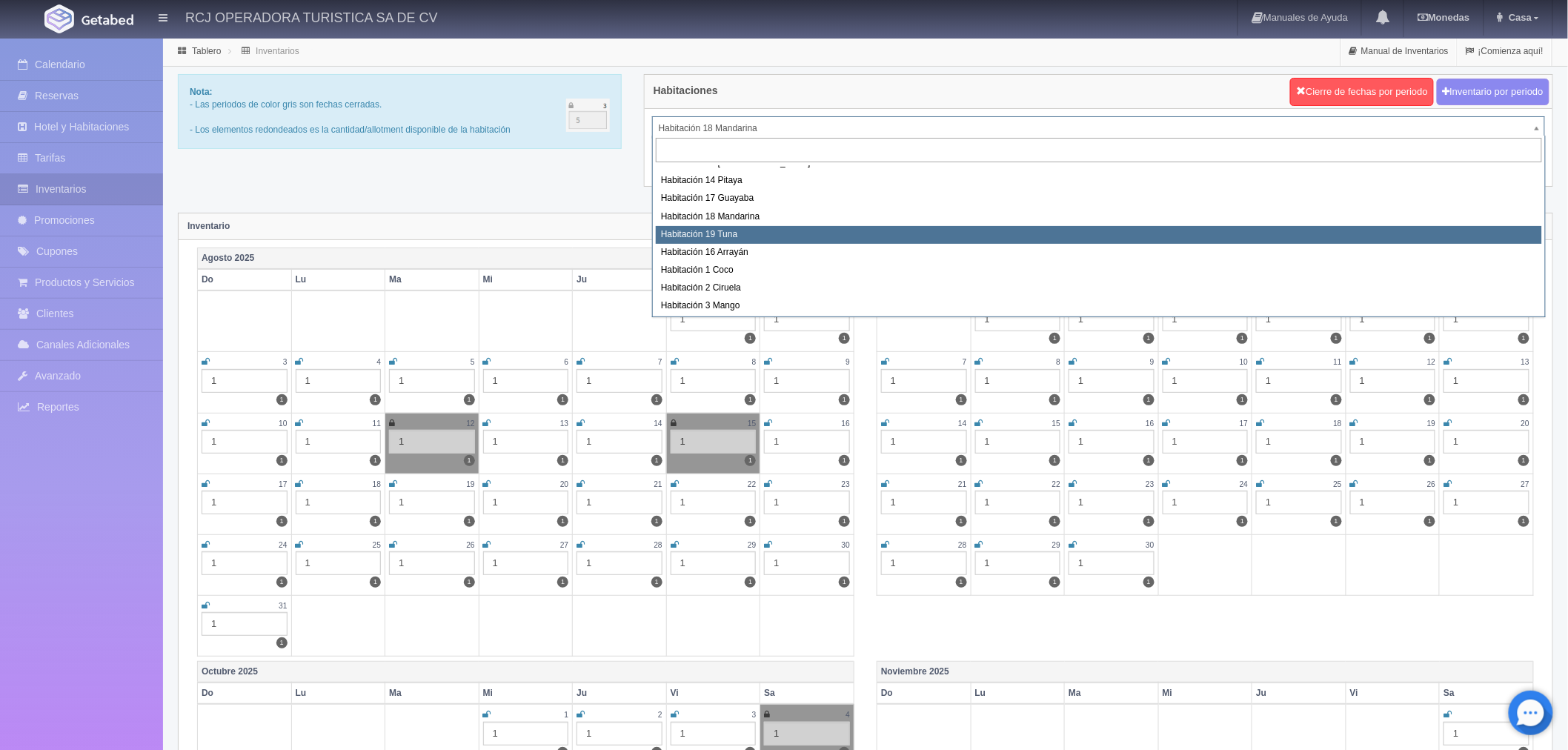
select select "1580"
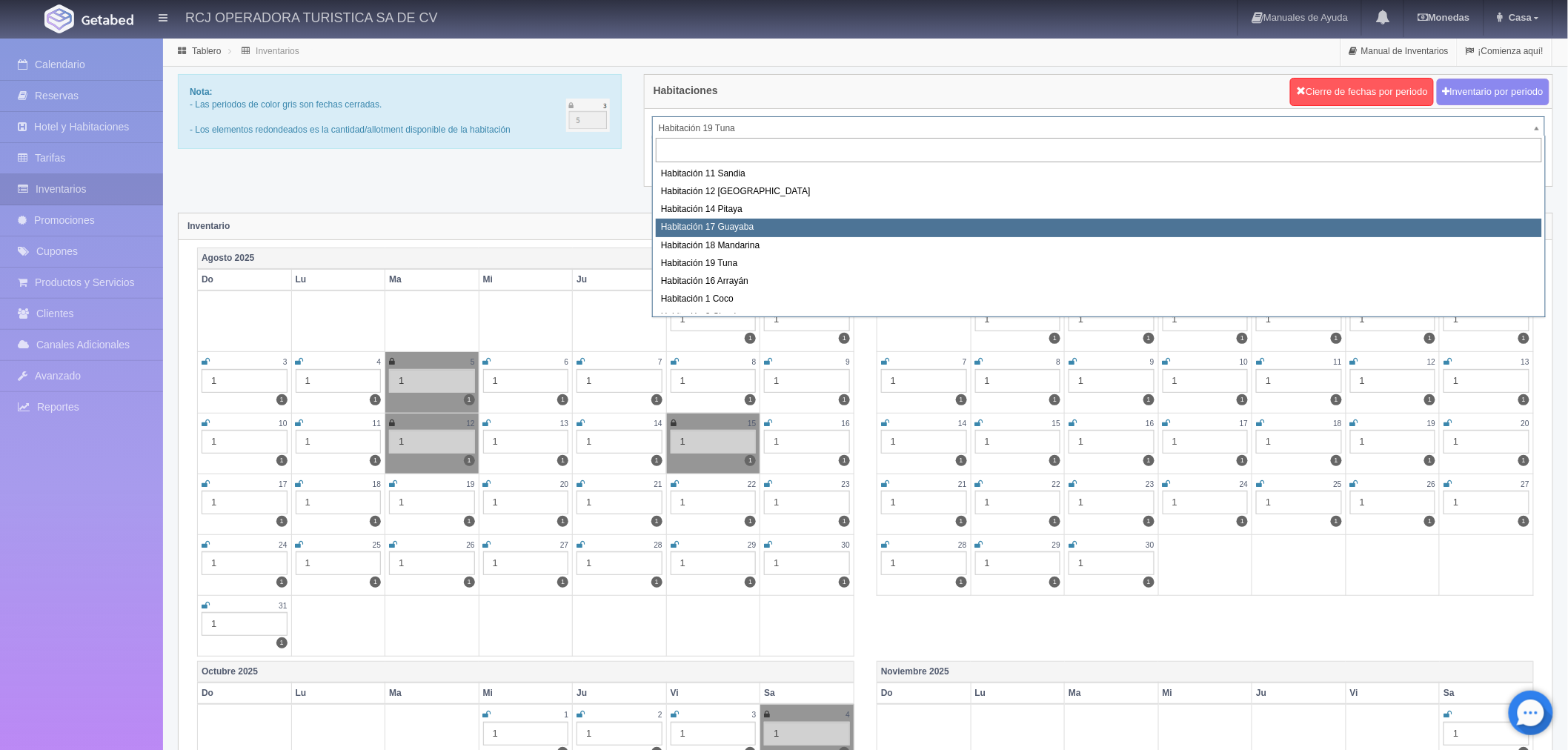
scroll to position [82, 0]
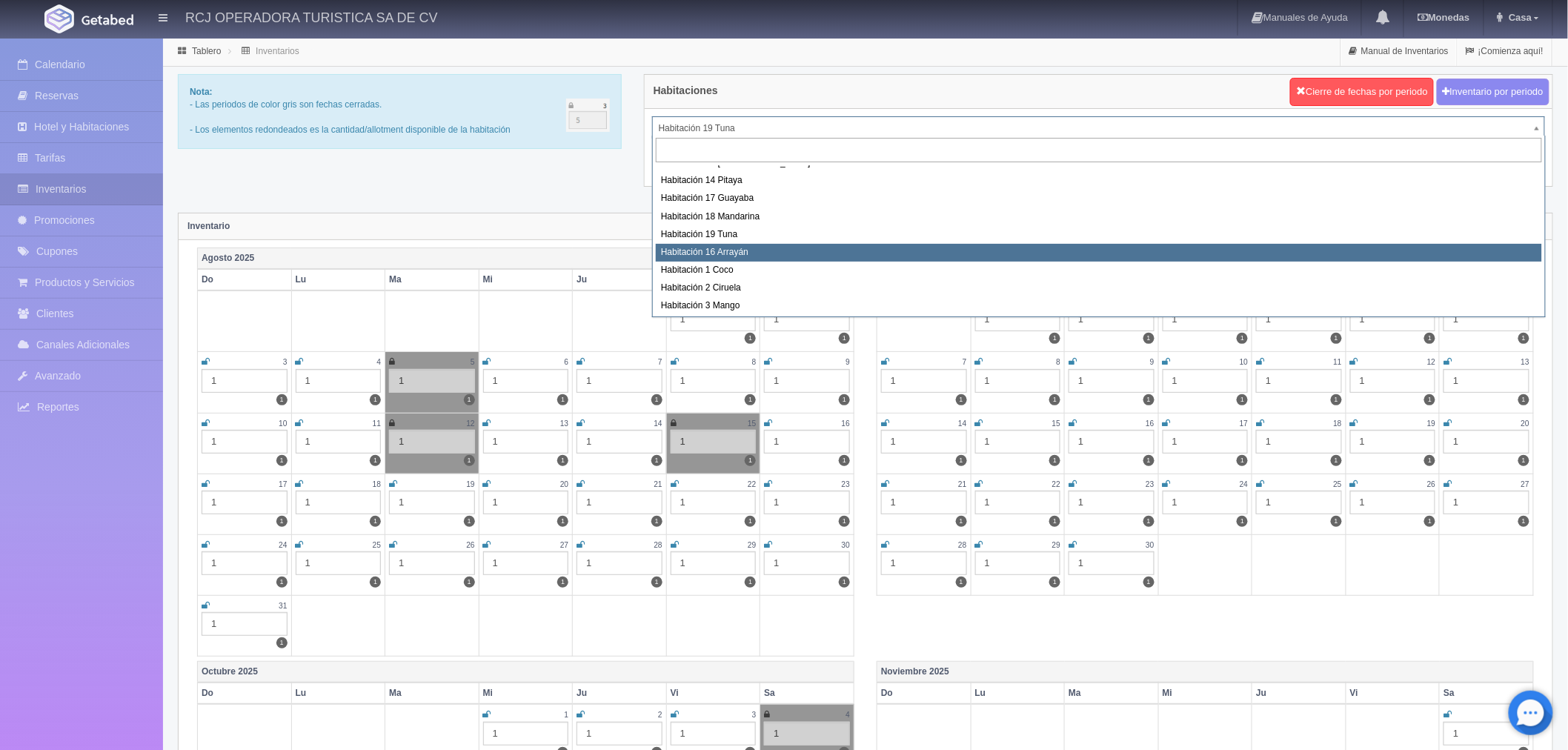
select select "1581"
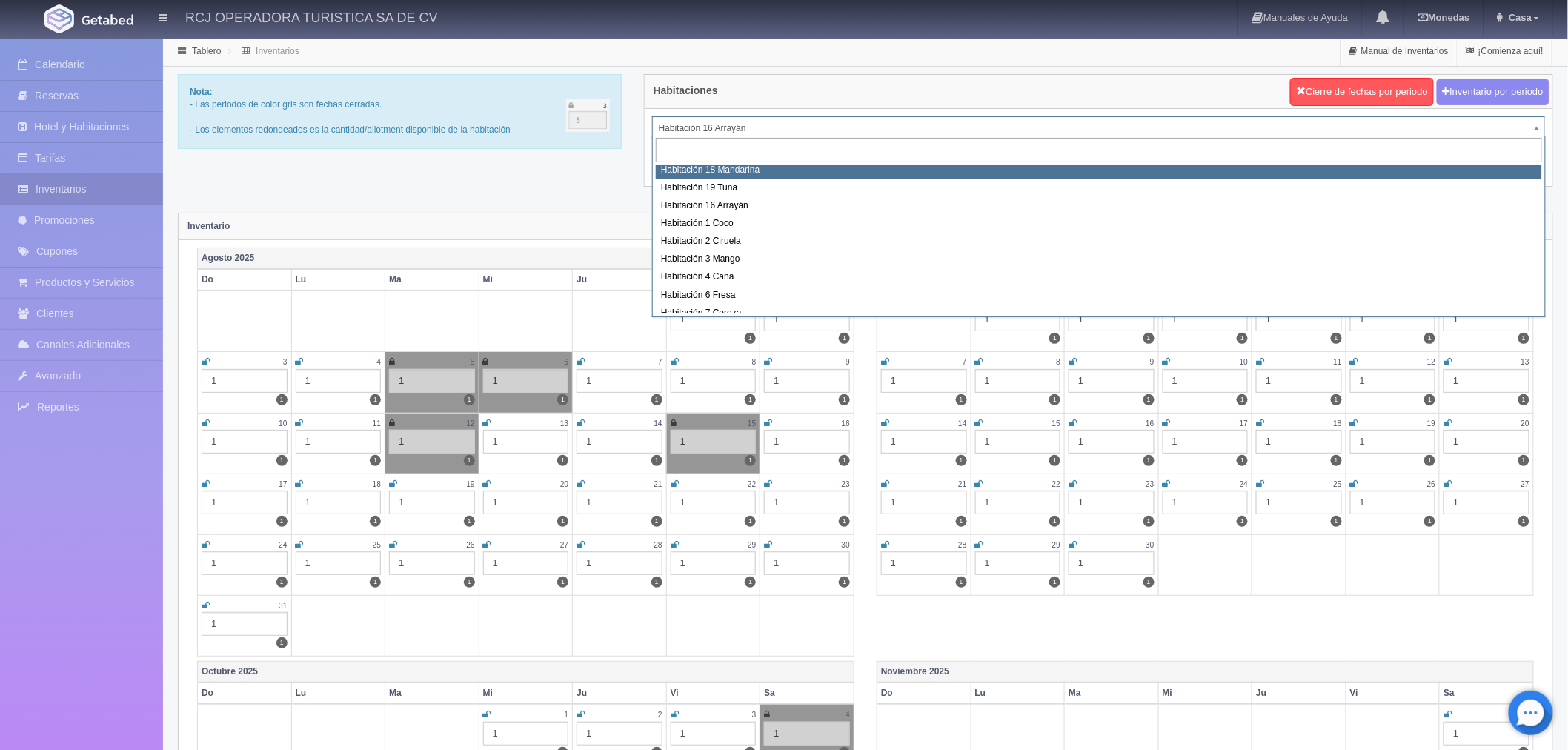
scroll to position [100, 0]
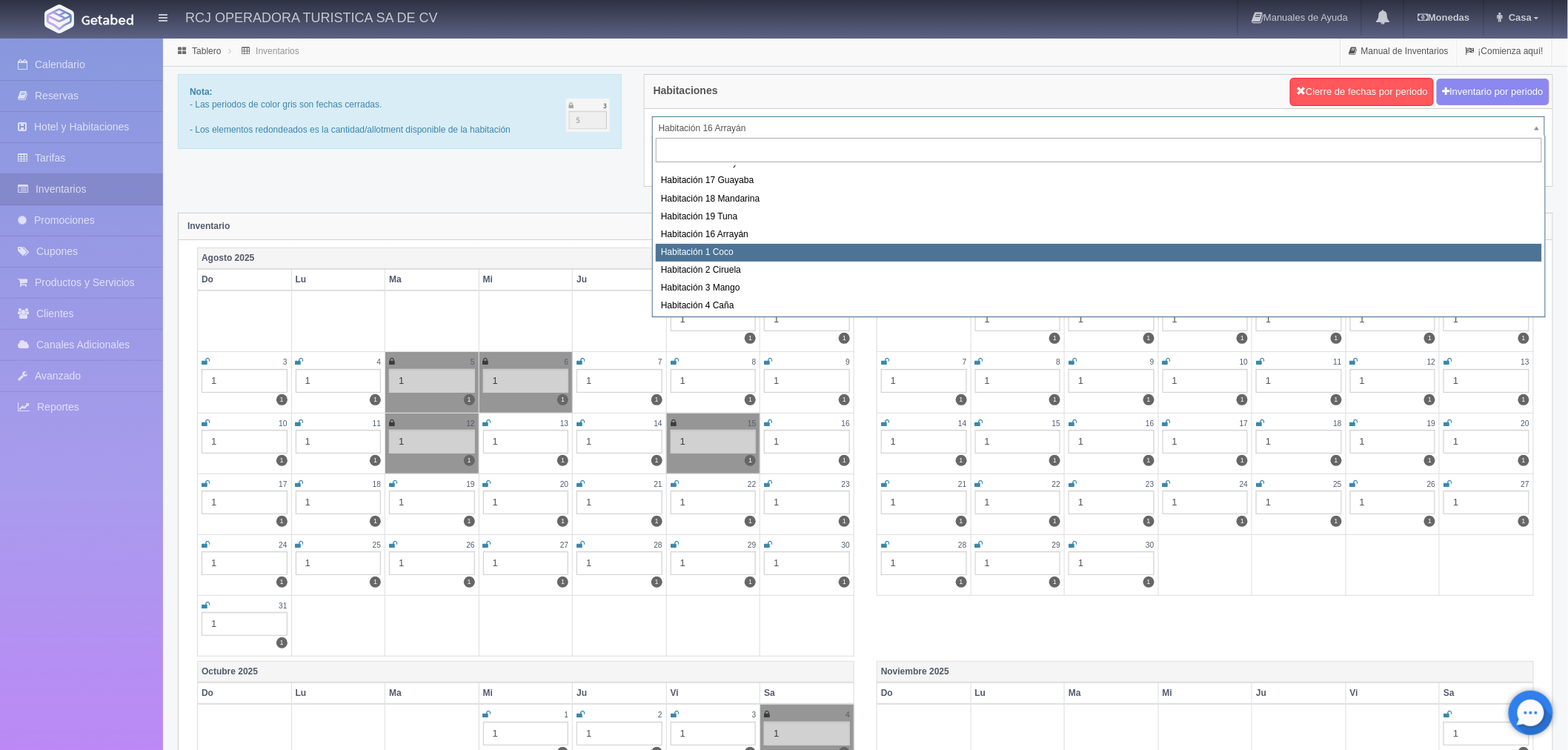
select select "1606"
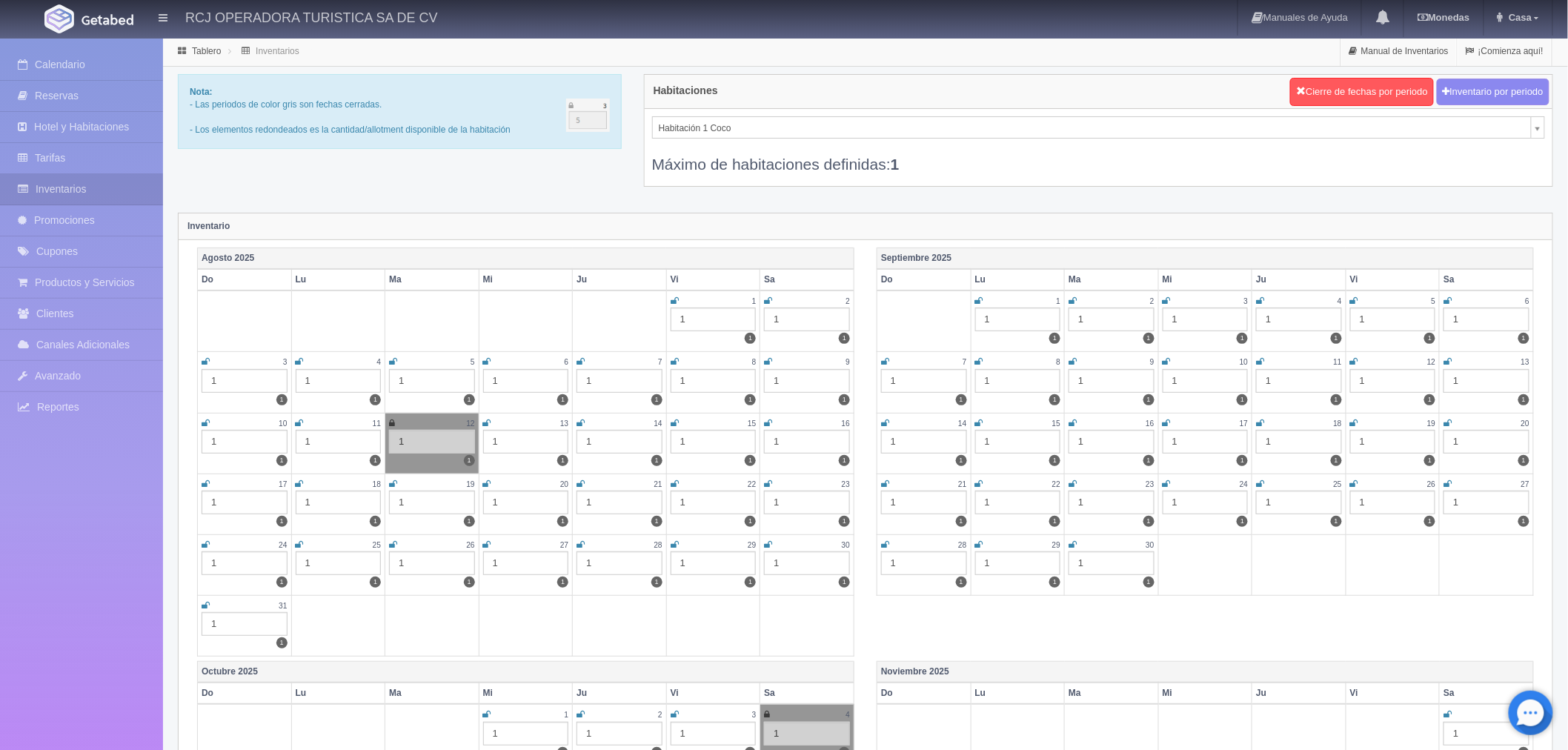
click at [674, 422] on icon at bounding box center [675, 422] width 8 height 9
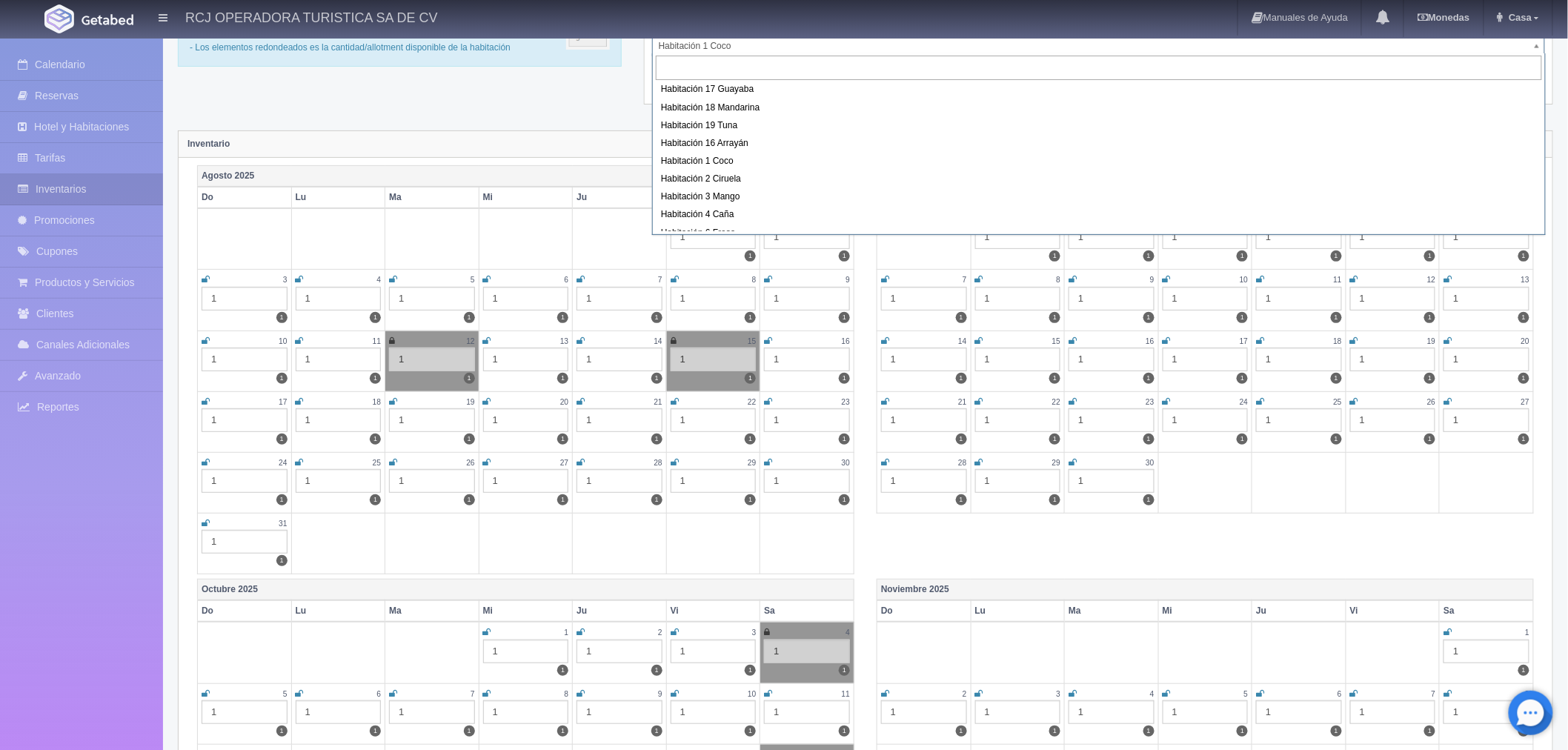
scroll to position [108, 0]
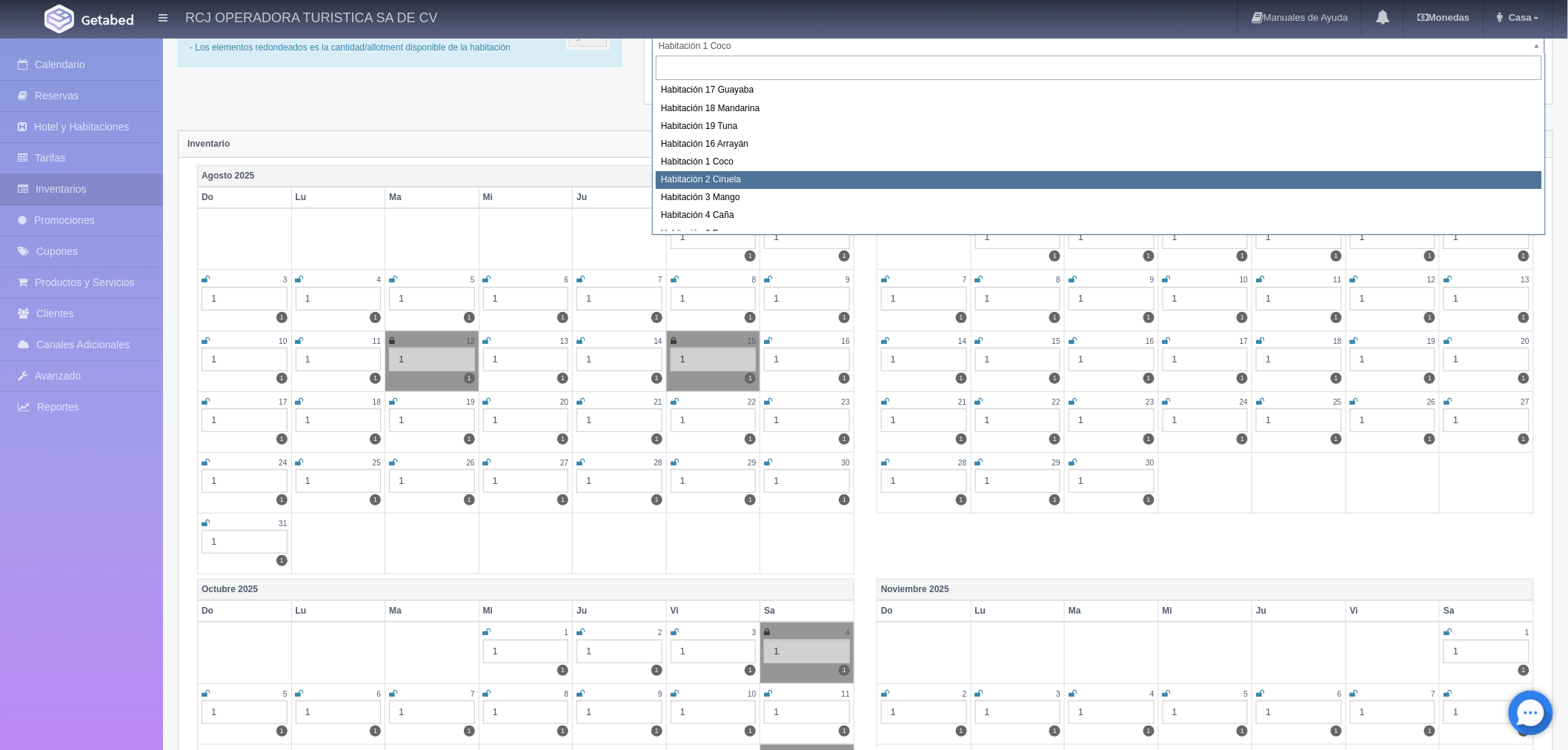
select select "1607"
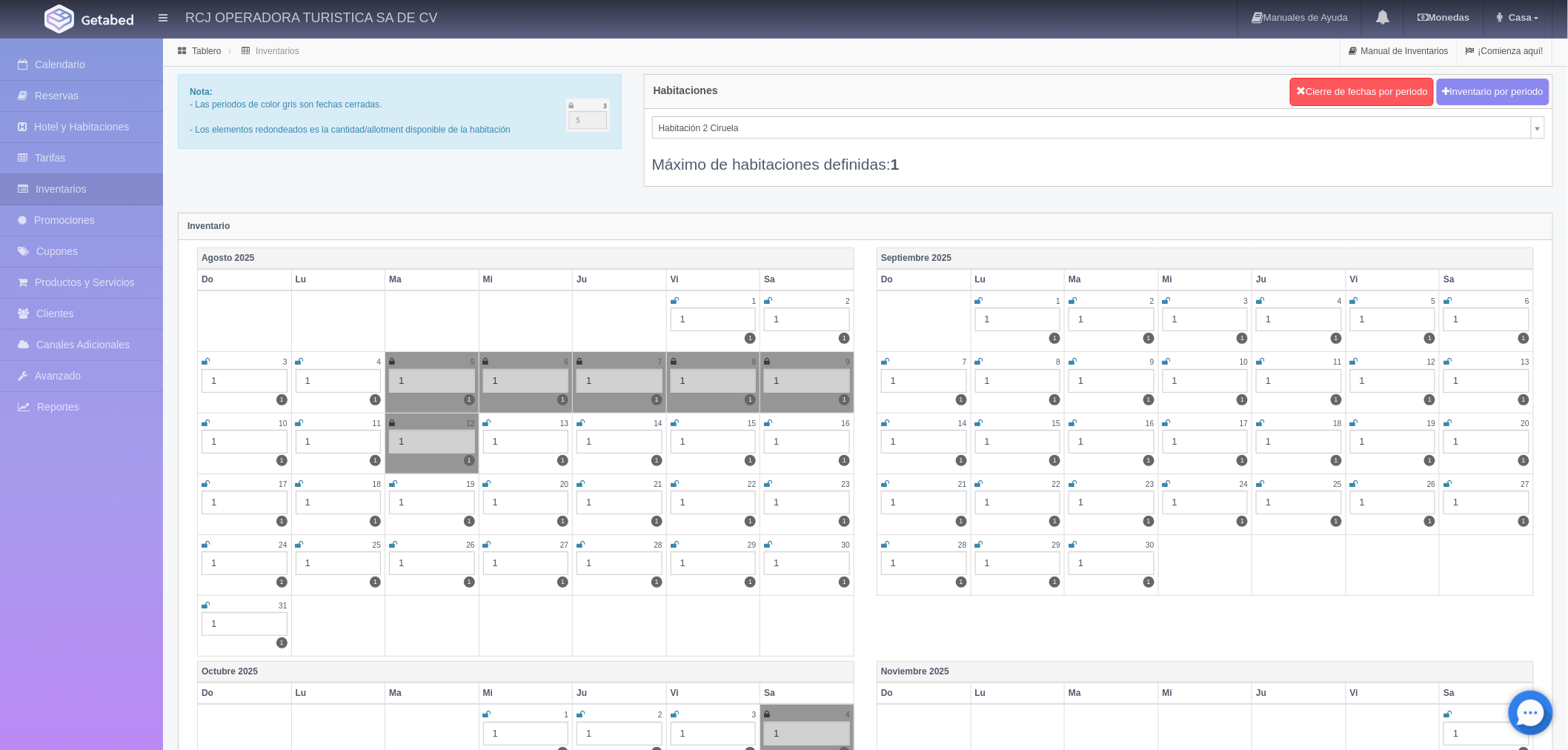
click at [672, 418] on icon at bounding box center [675, 422] width 8 height 9
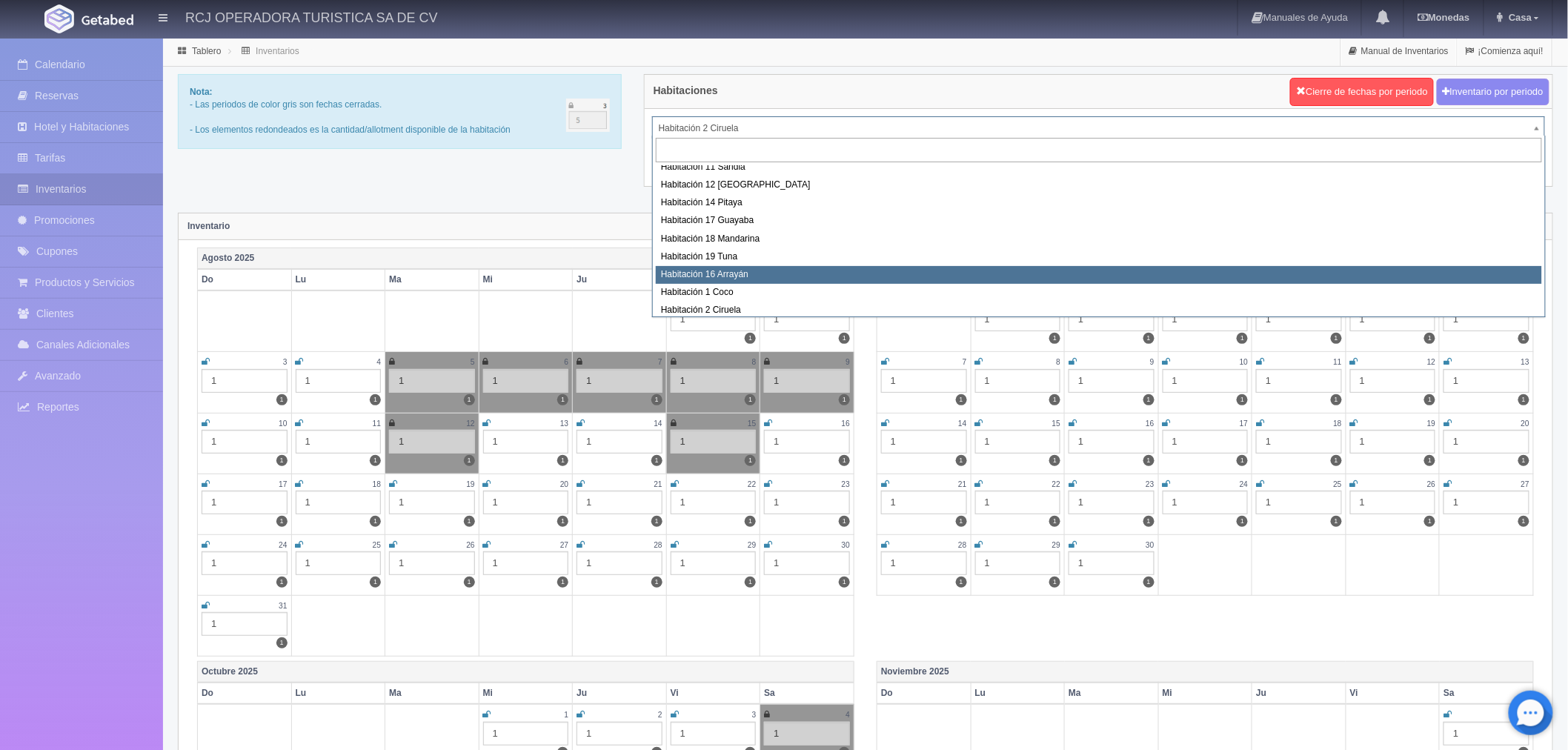
scroll to position [143, 0]
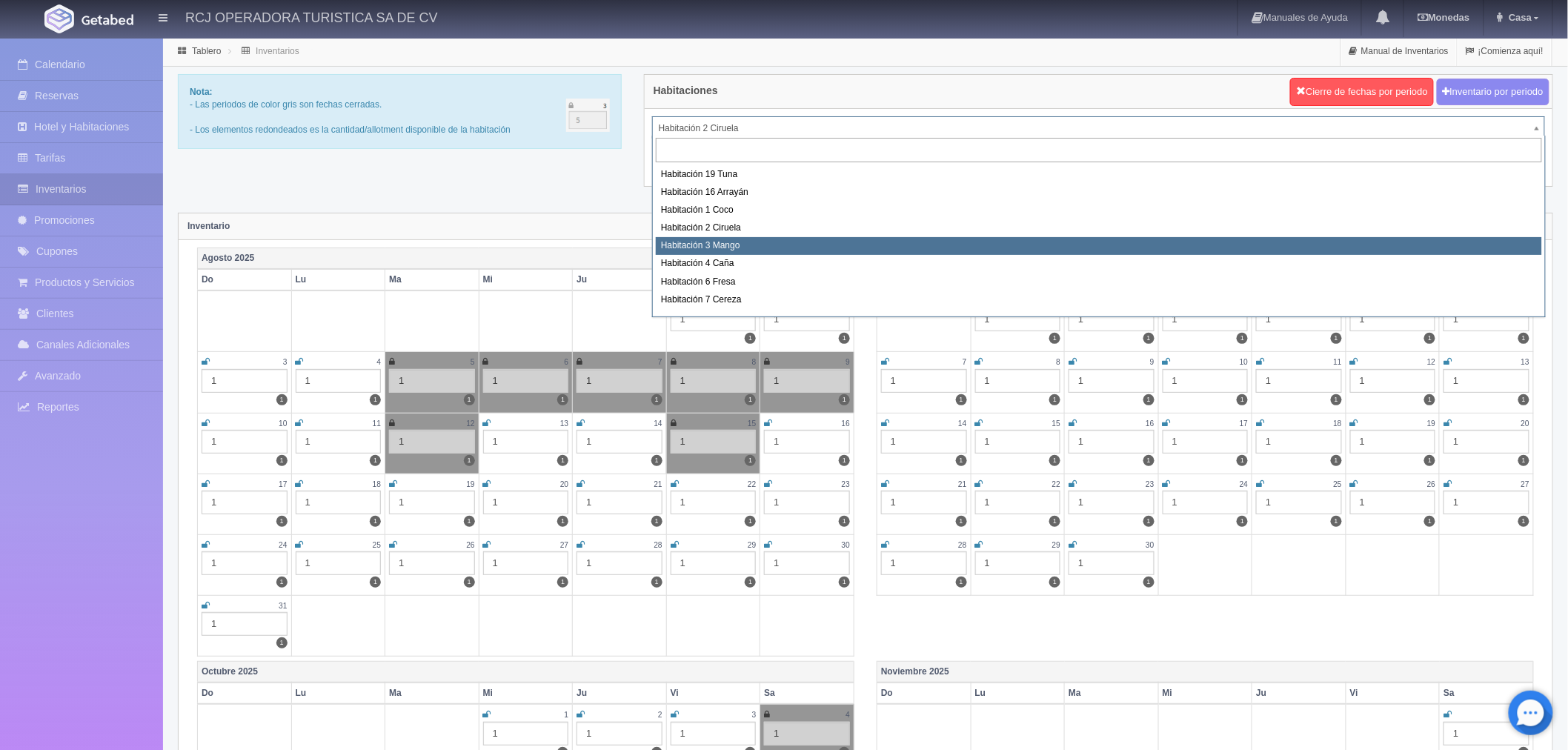
select select "1608"
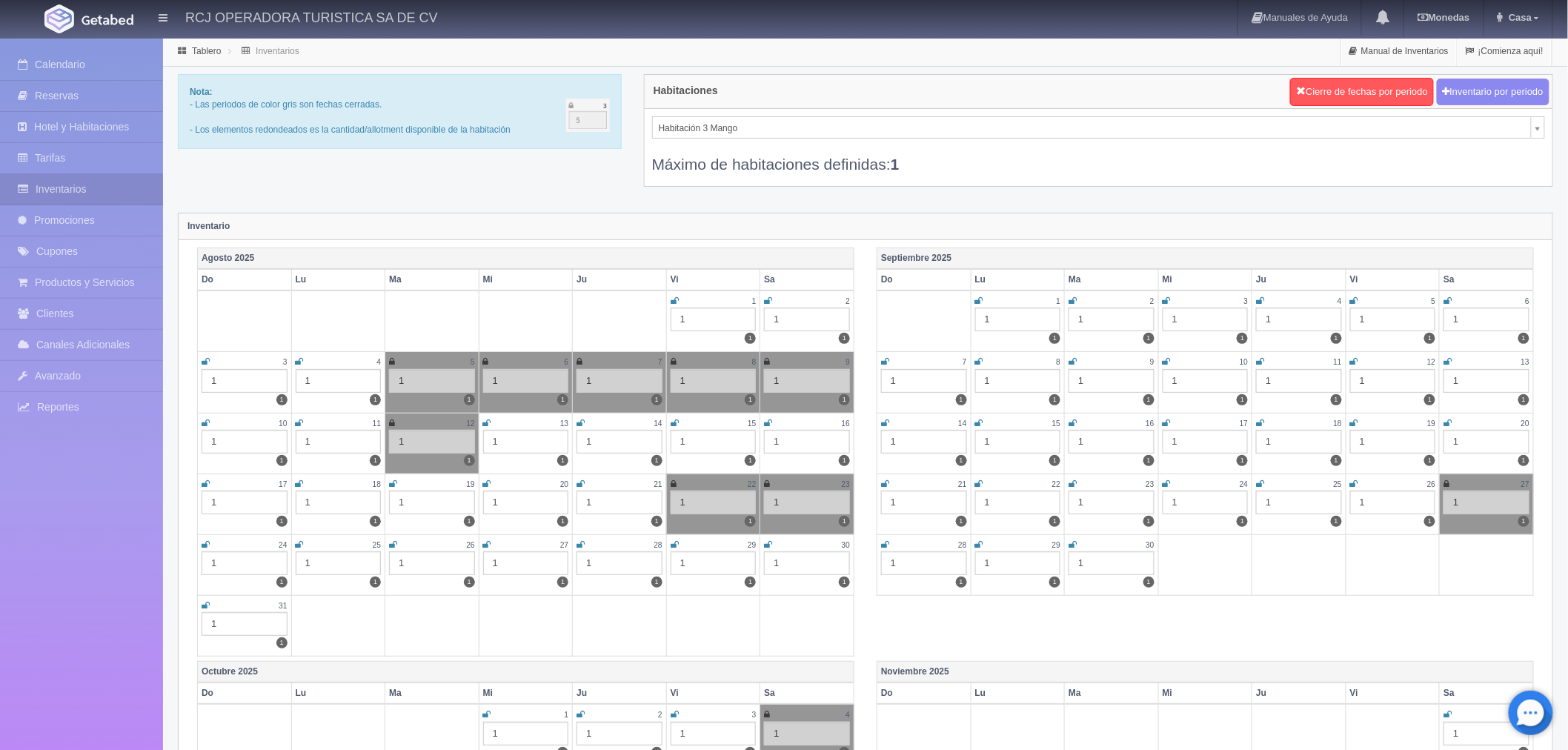
click at [674, 420] on icon at bounding box center [675, 422] width 8 height 9
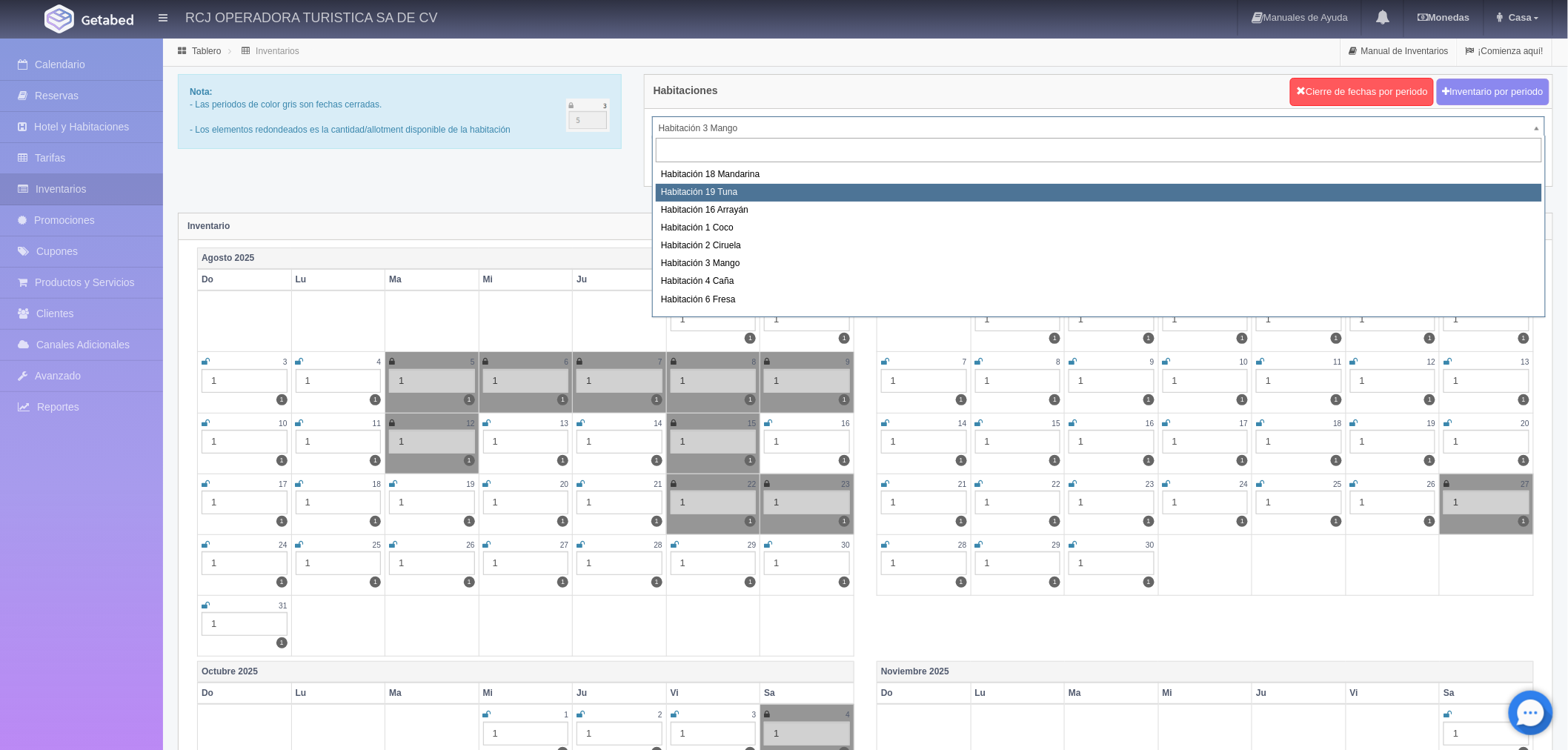
scroll to position [154, 0]
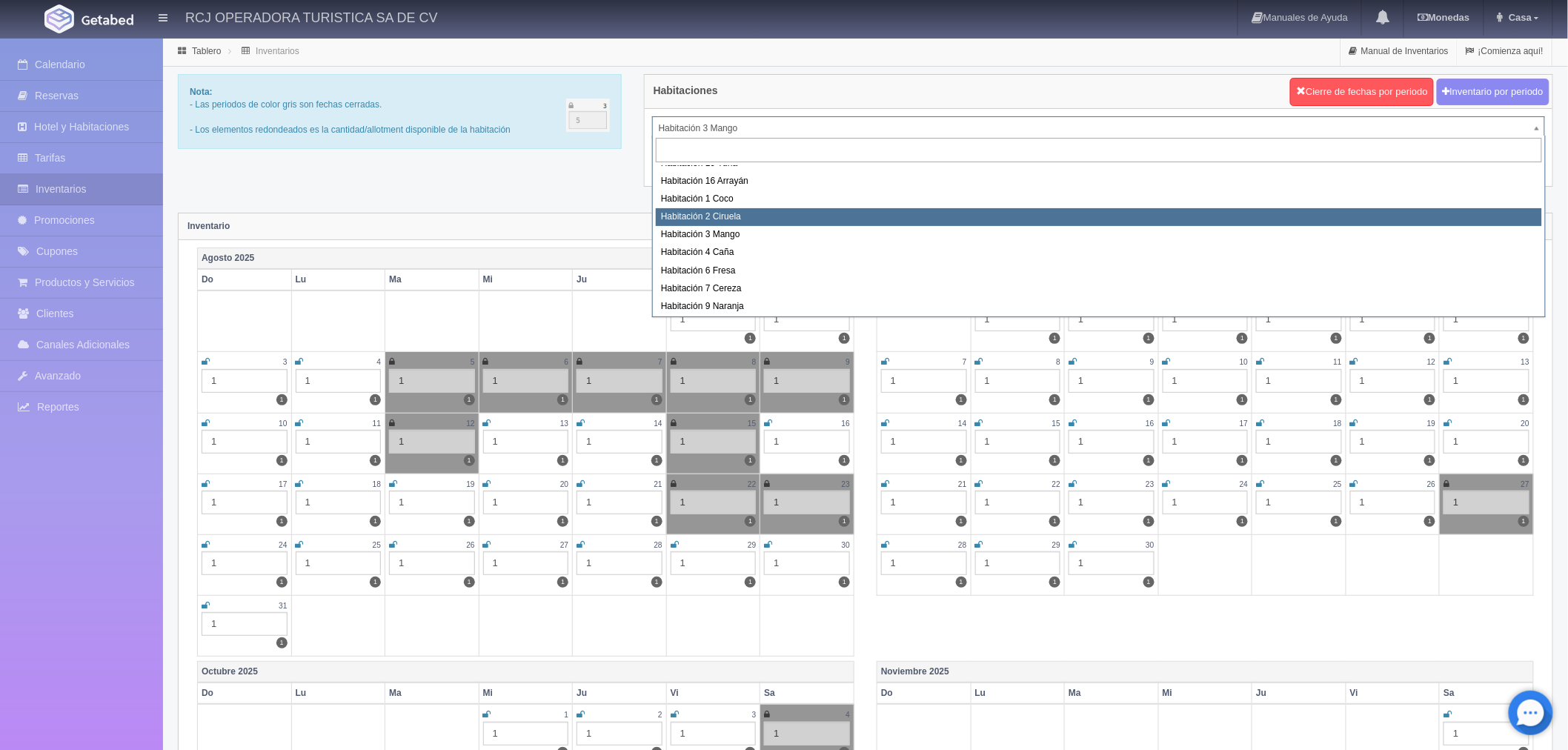
select select "1607"
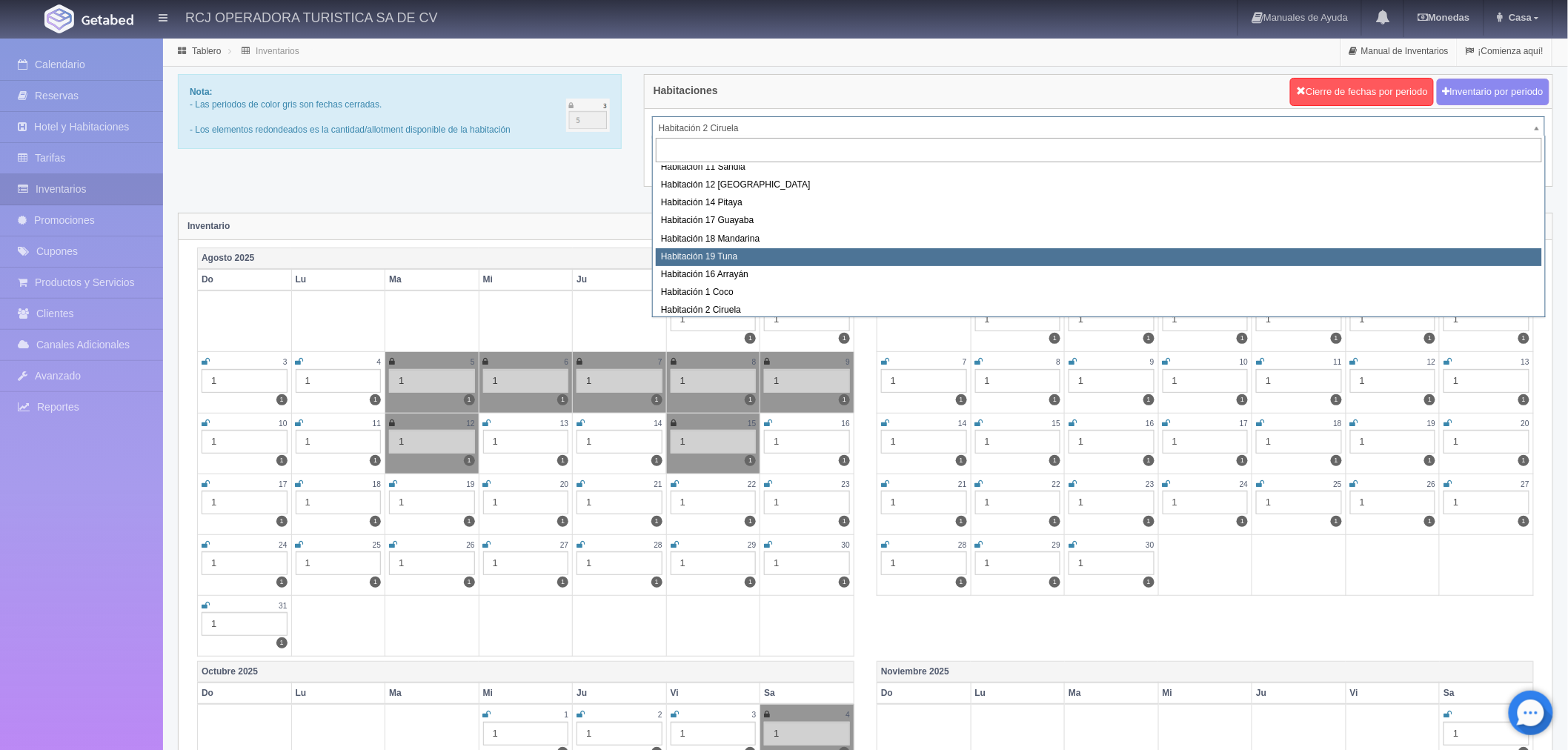
scroll to position [143, 0]
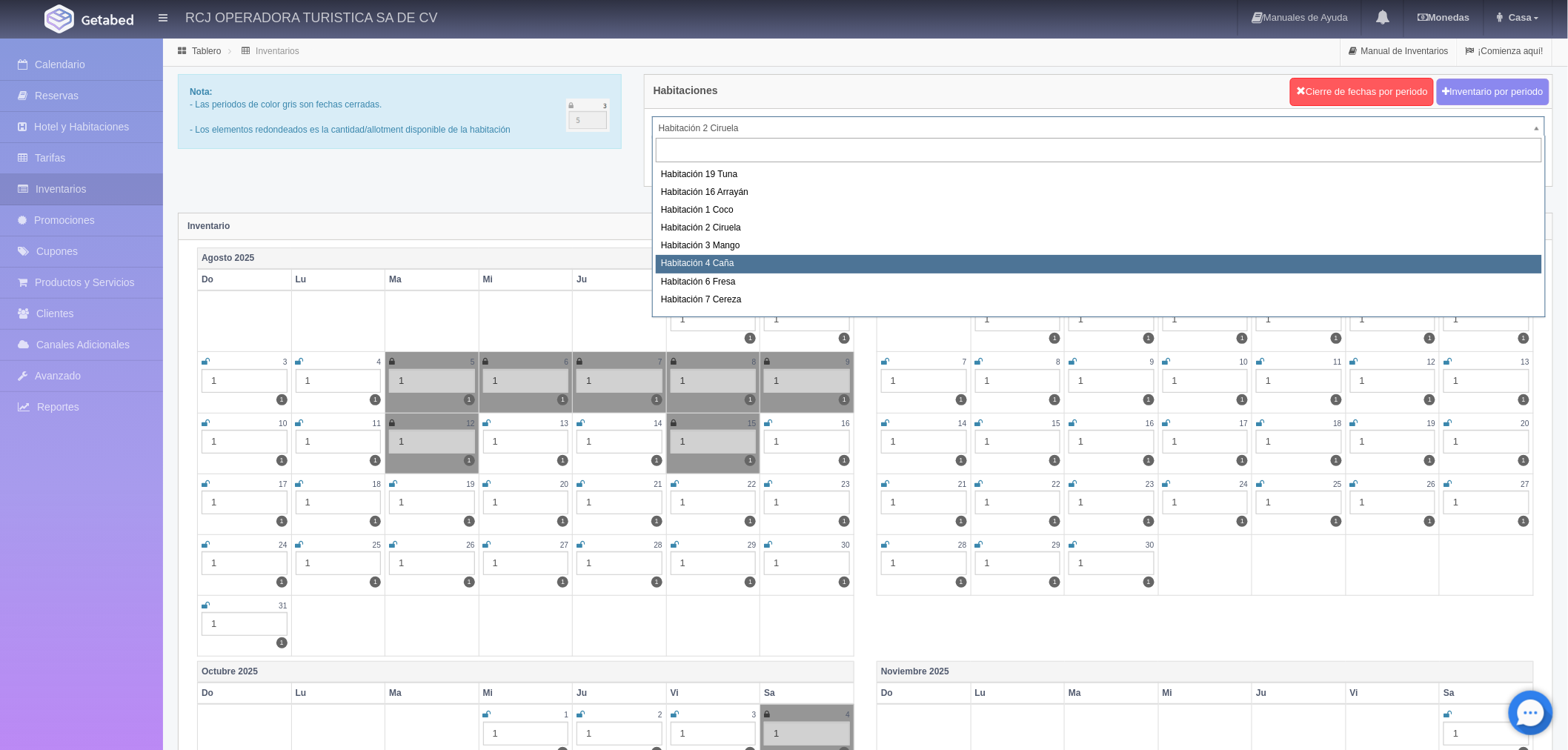
select select "1609"
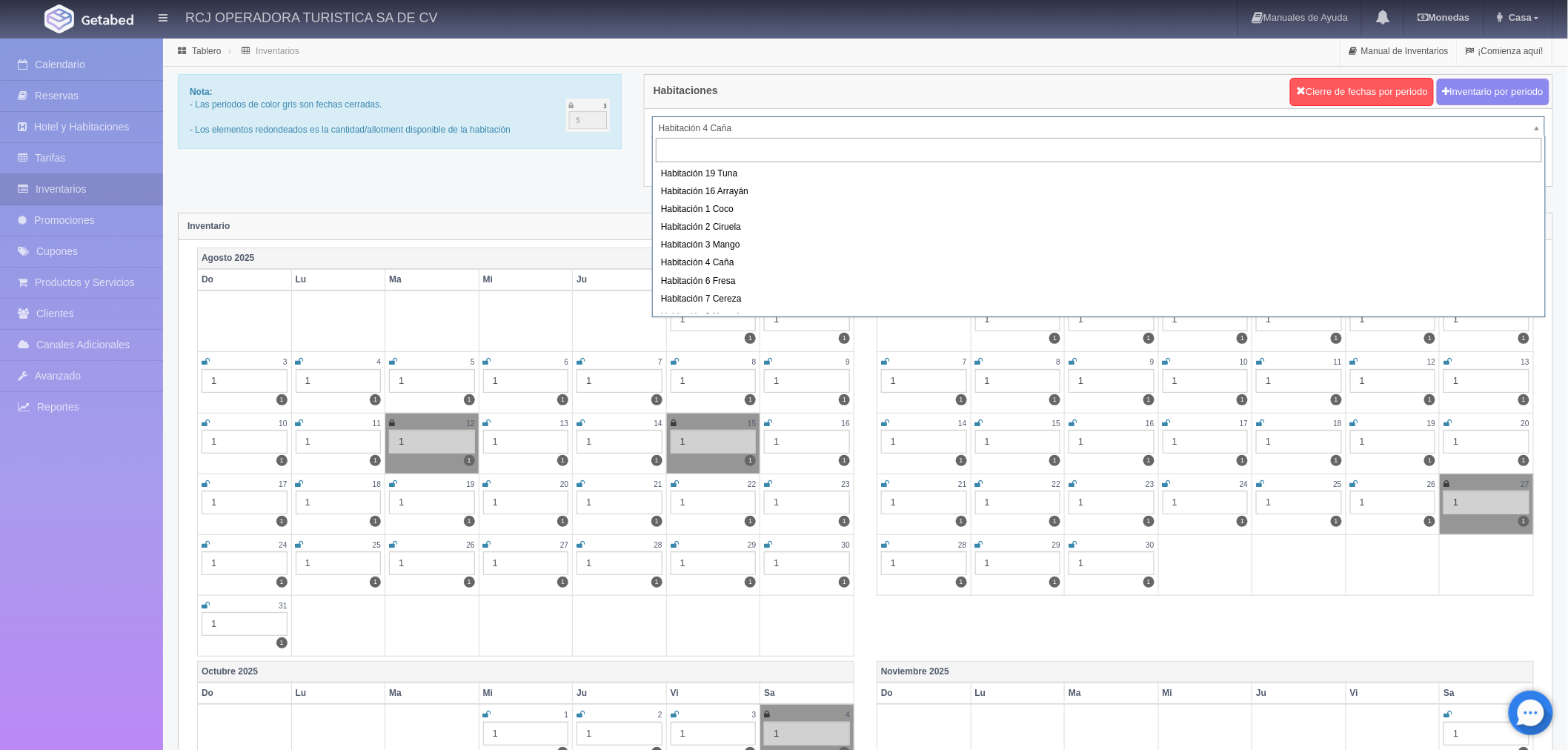
scroll to position [172, 0]
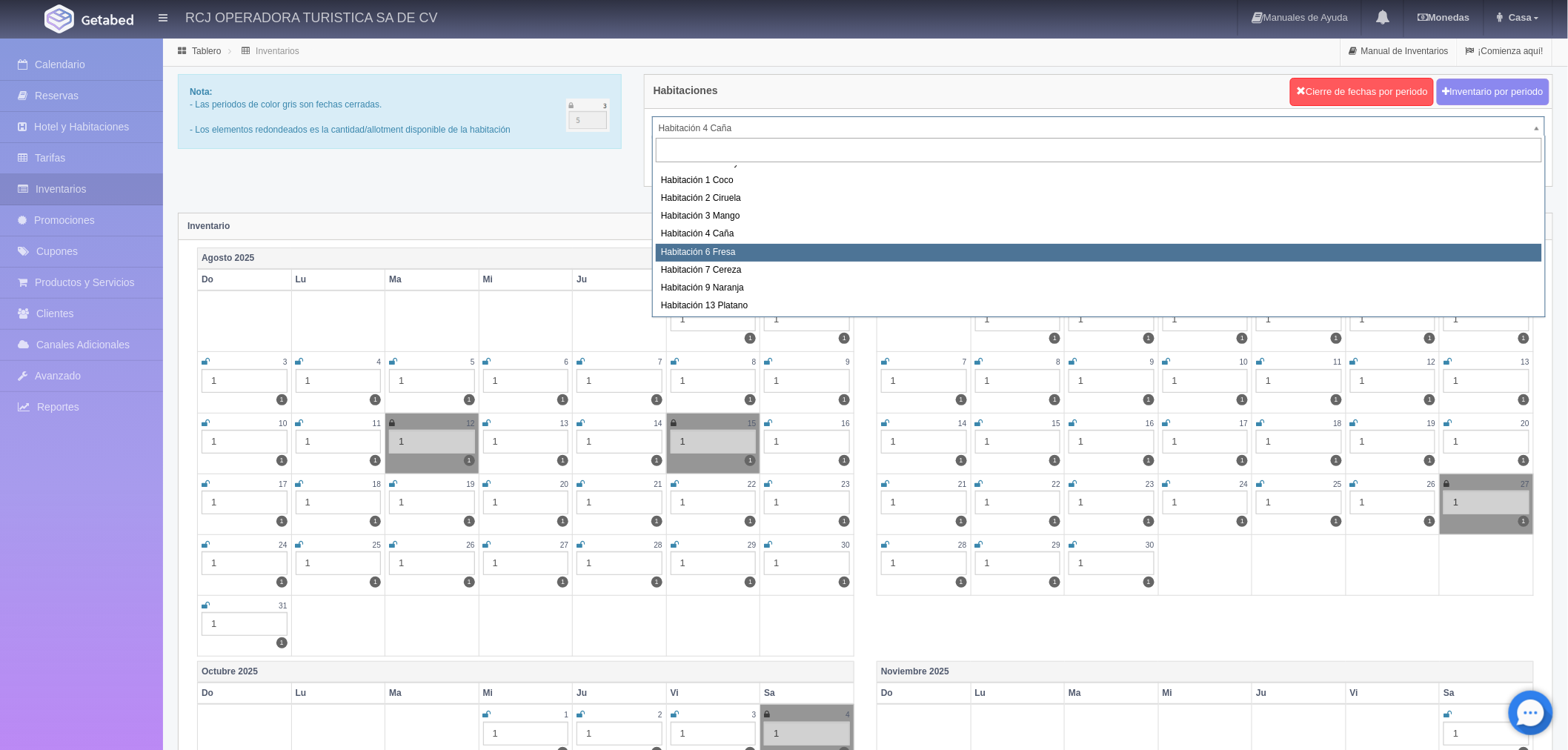
select select "1610"
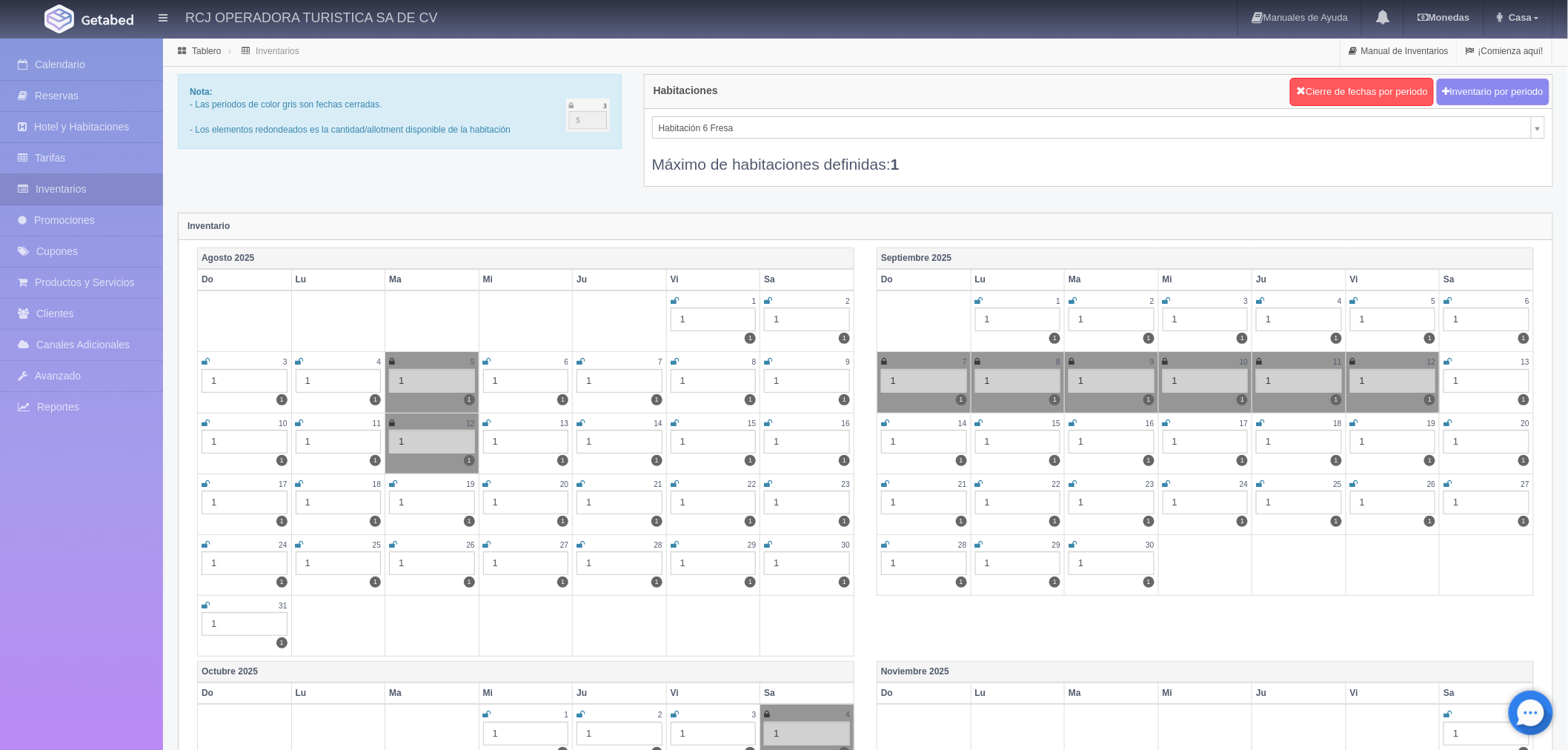
click at [672, 425] on icon at bounding box center [675, 422] width 8 height 9
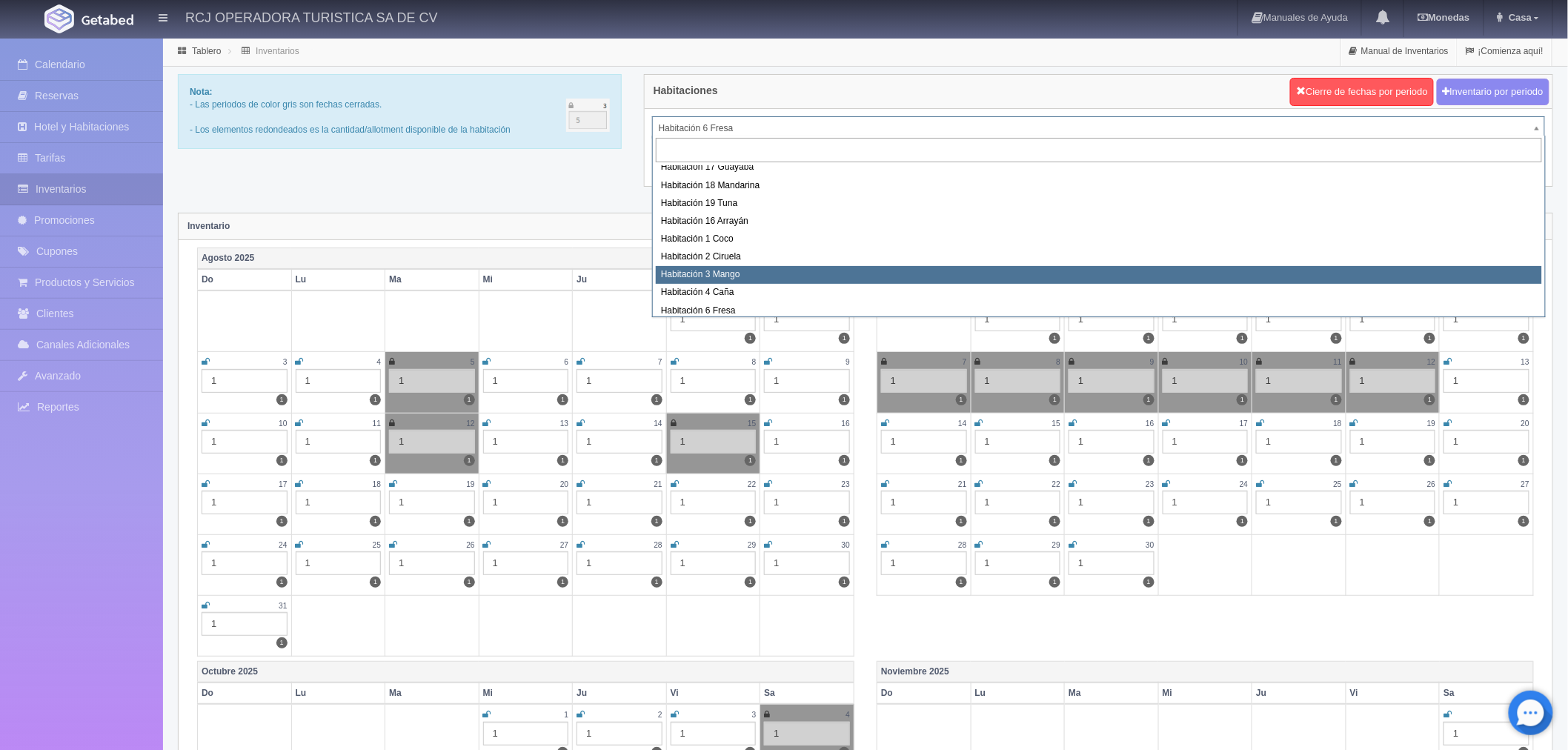
scroll to position [190, 0]
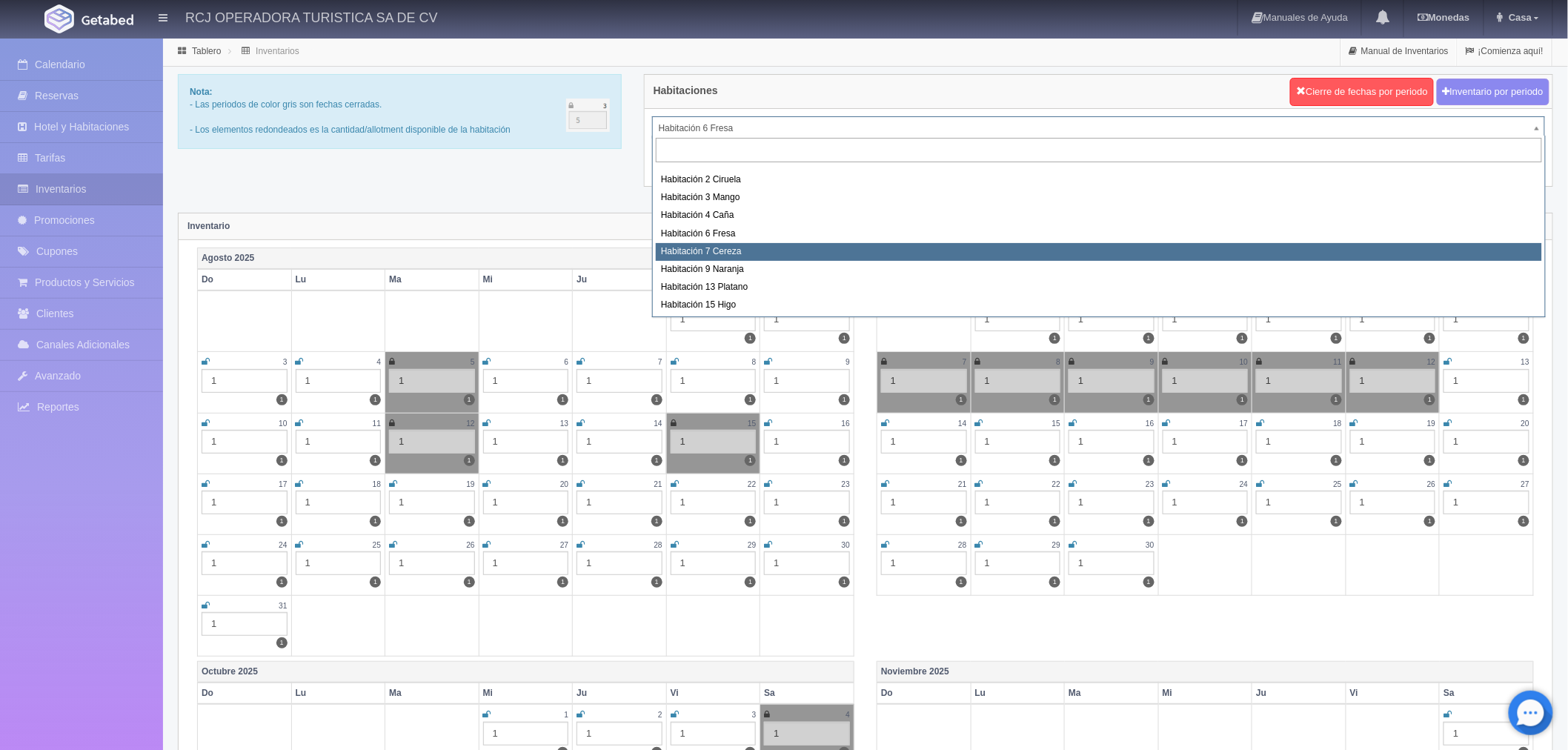
select select "1611"
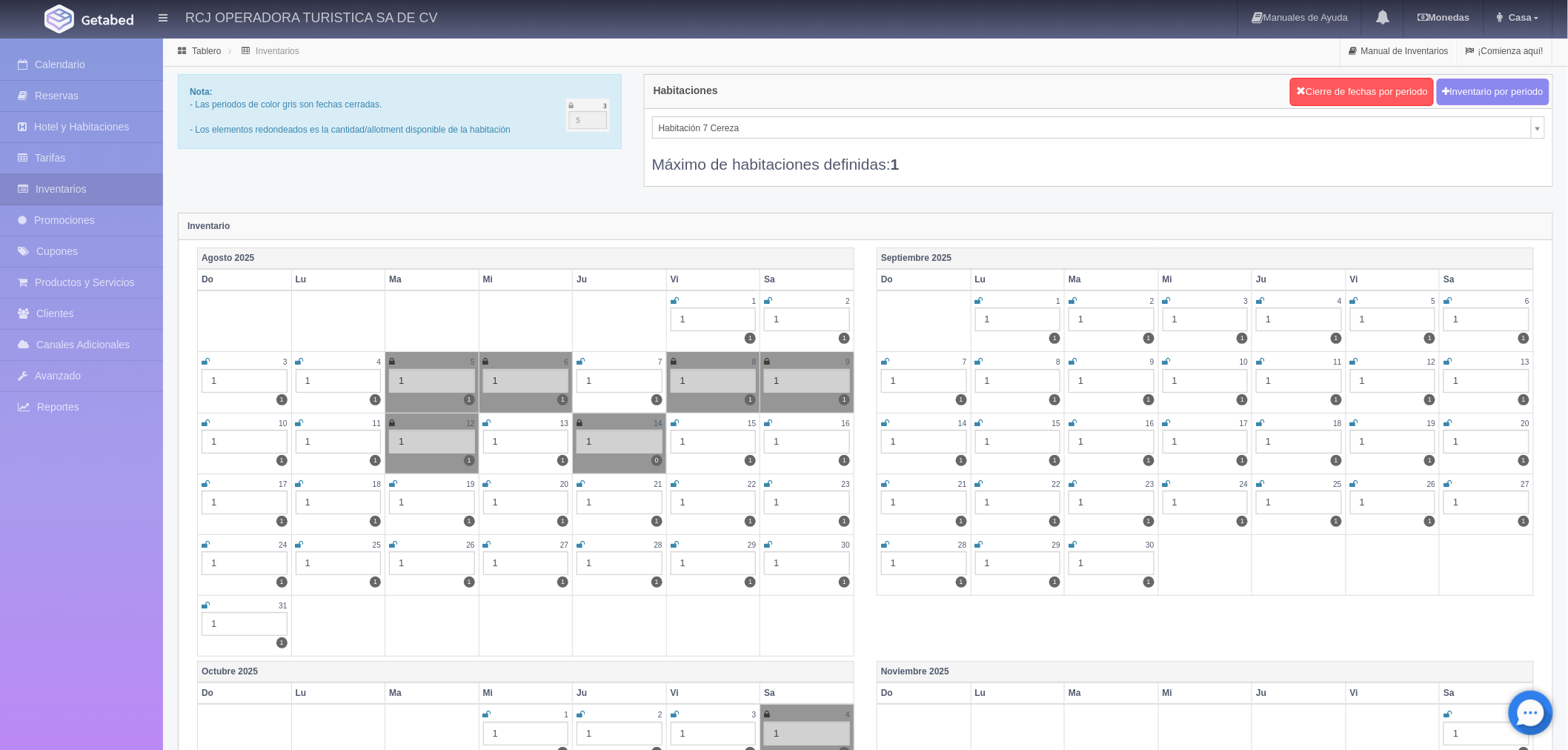
click at [677, 421] on icon at bounding box center [675, 422] width 8 height 9
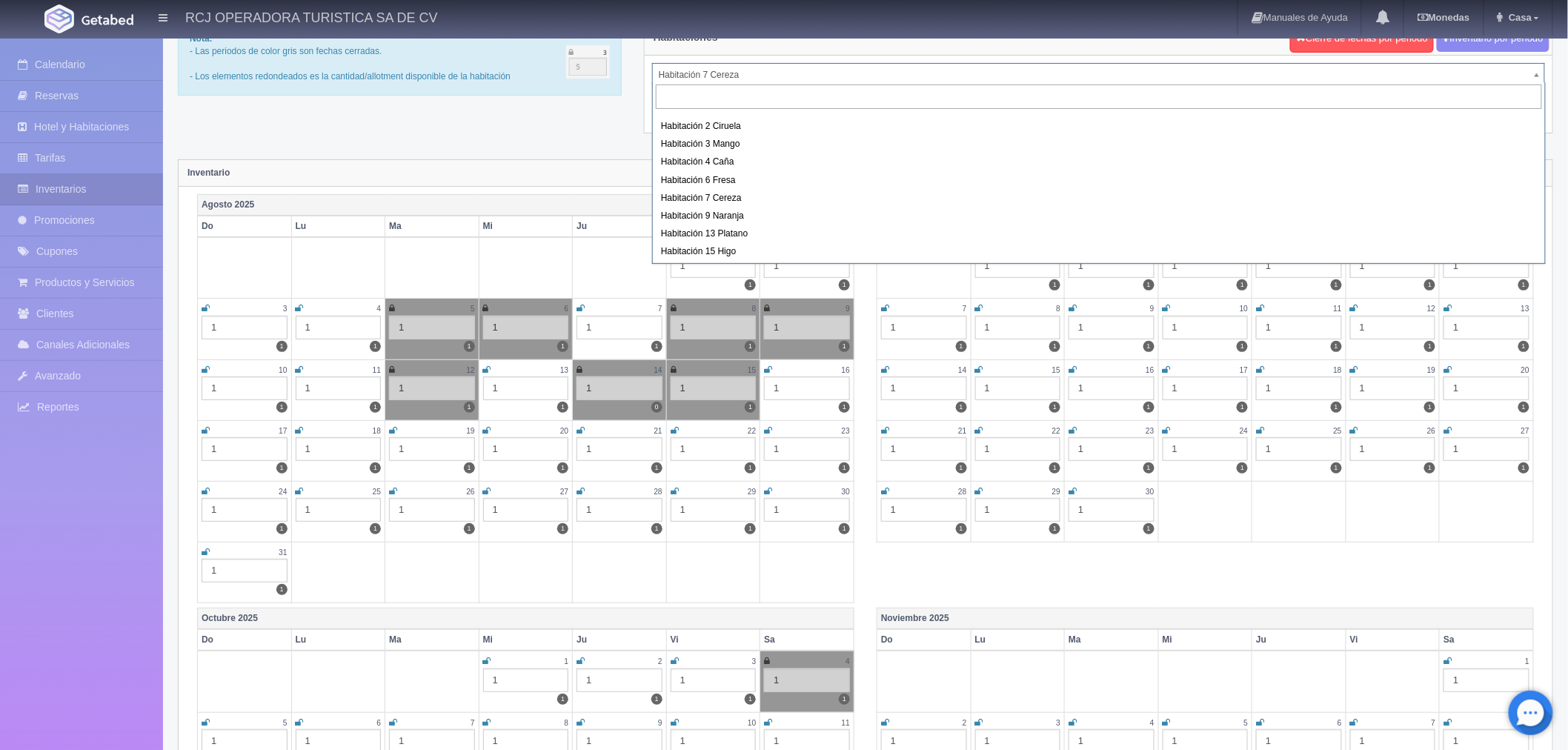
scroll to position [82, 0]
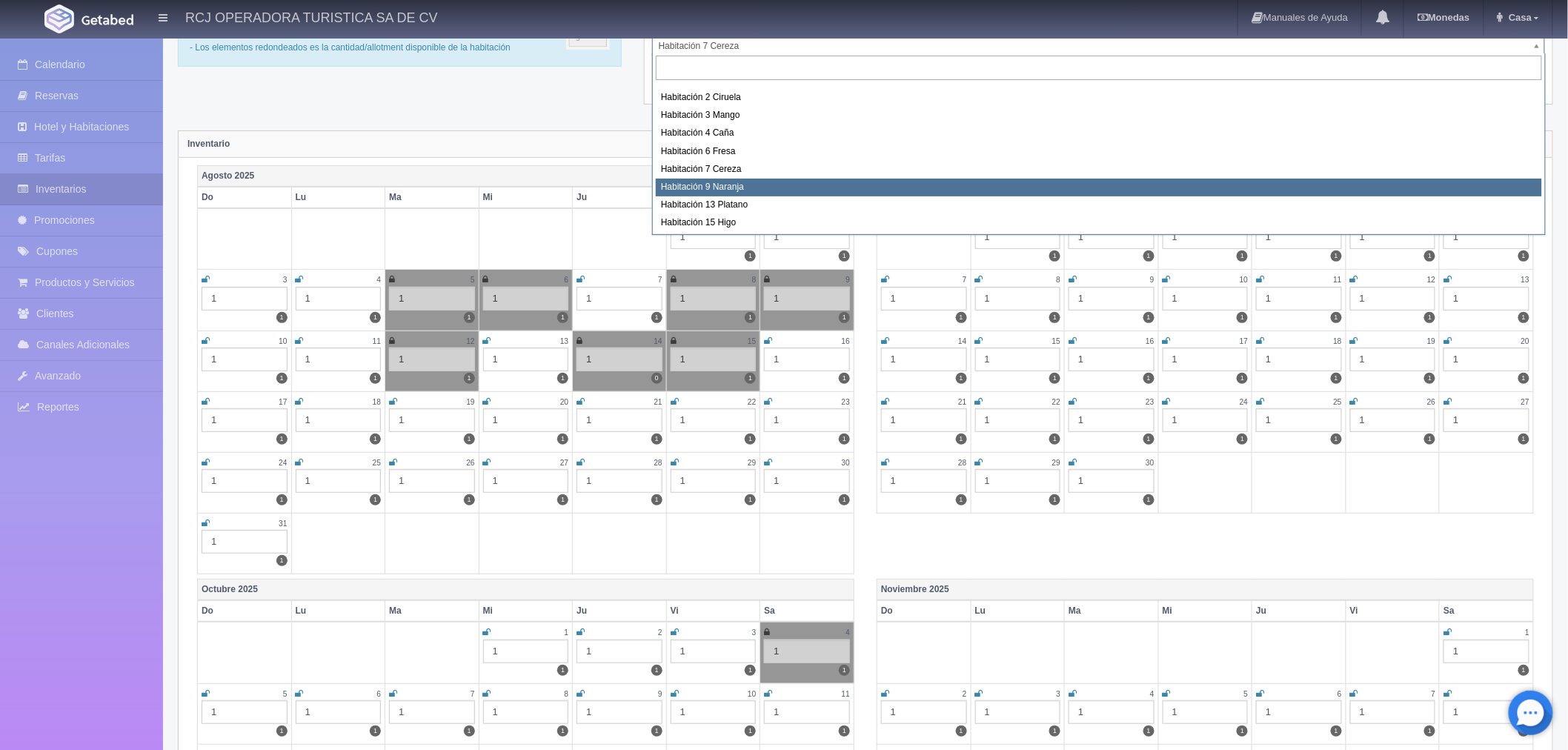
select select "1612"
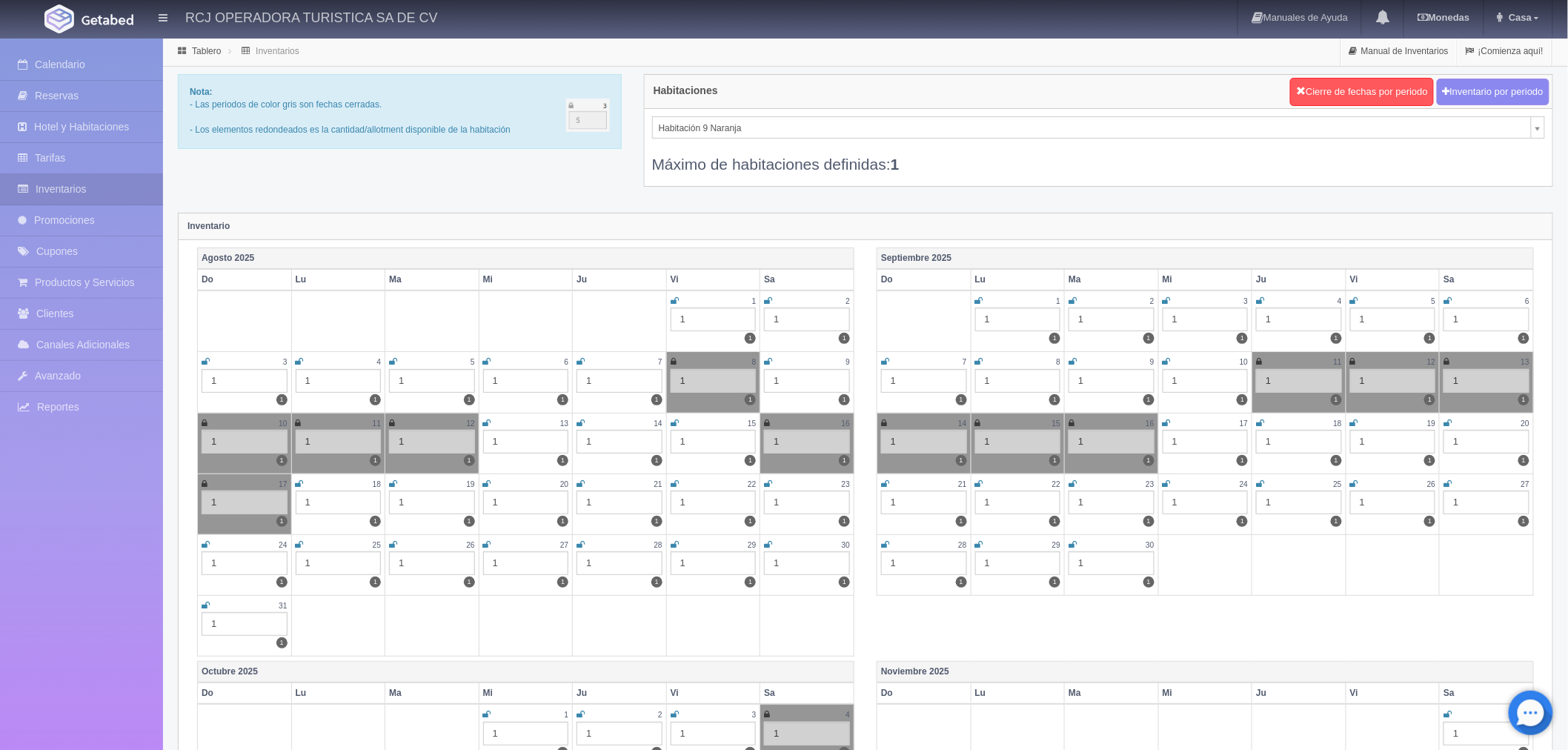
click at [676, 426] on icon at bounding box center [675, 422] width 8 height 9
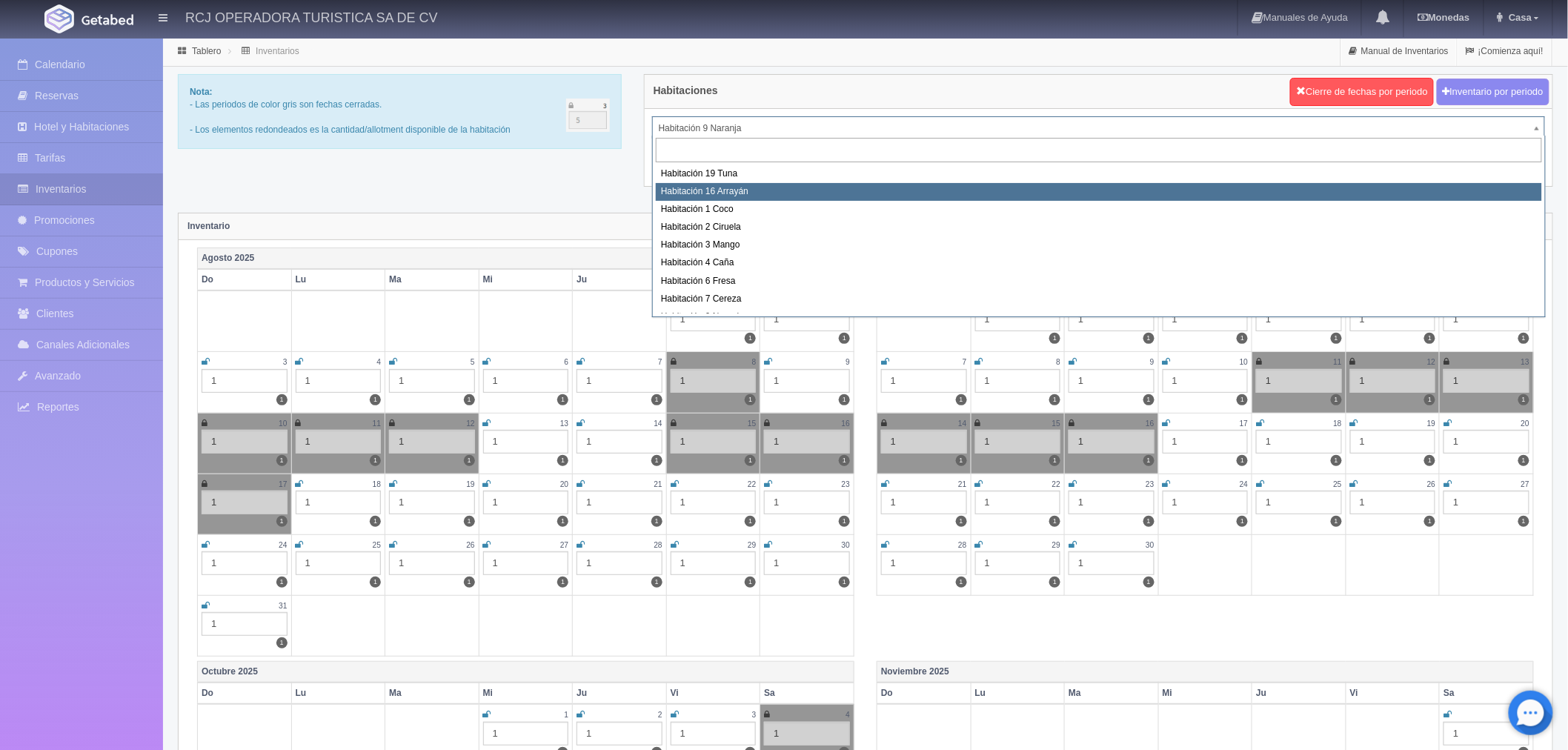
scroll to position [190, 0]
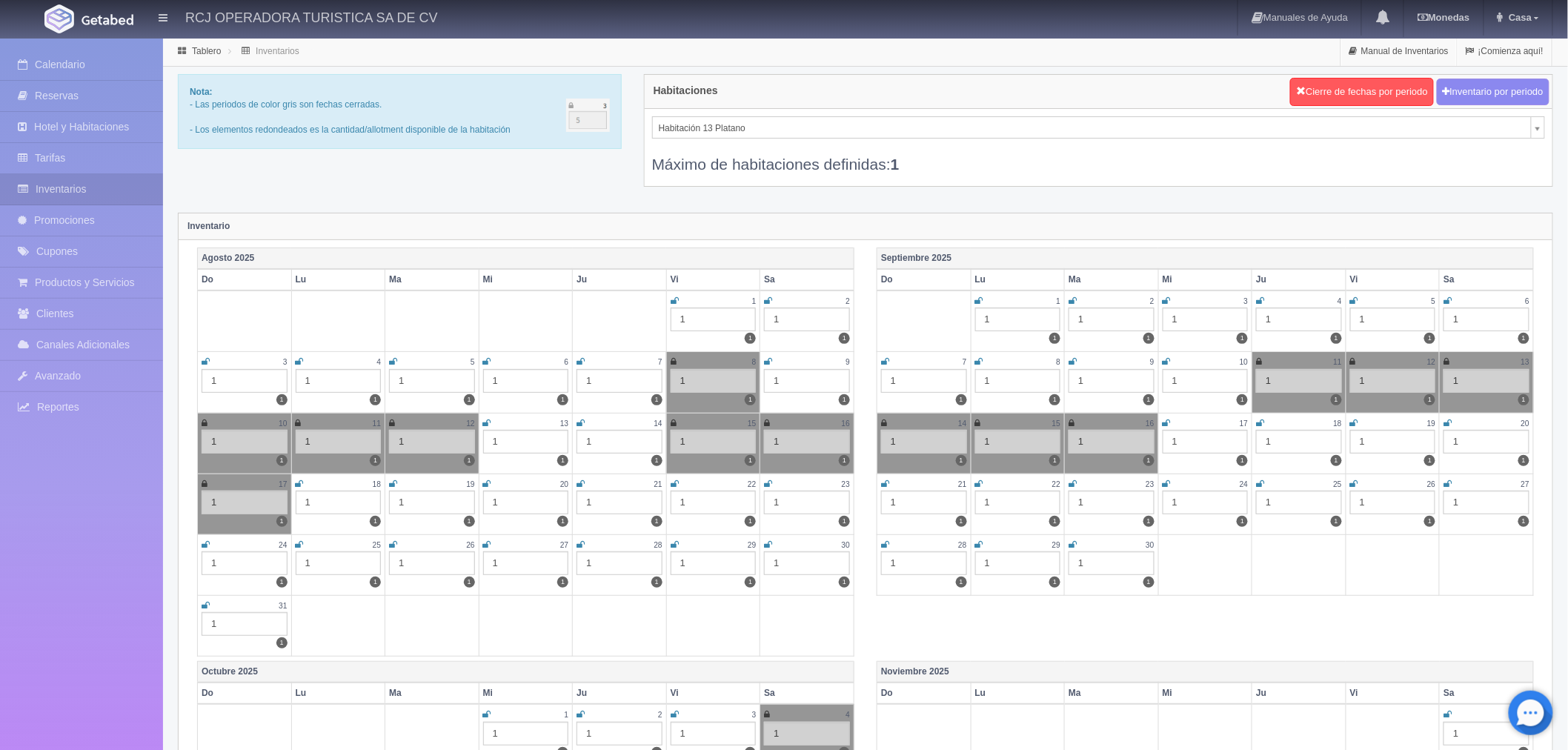
select select "1613"
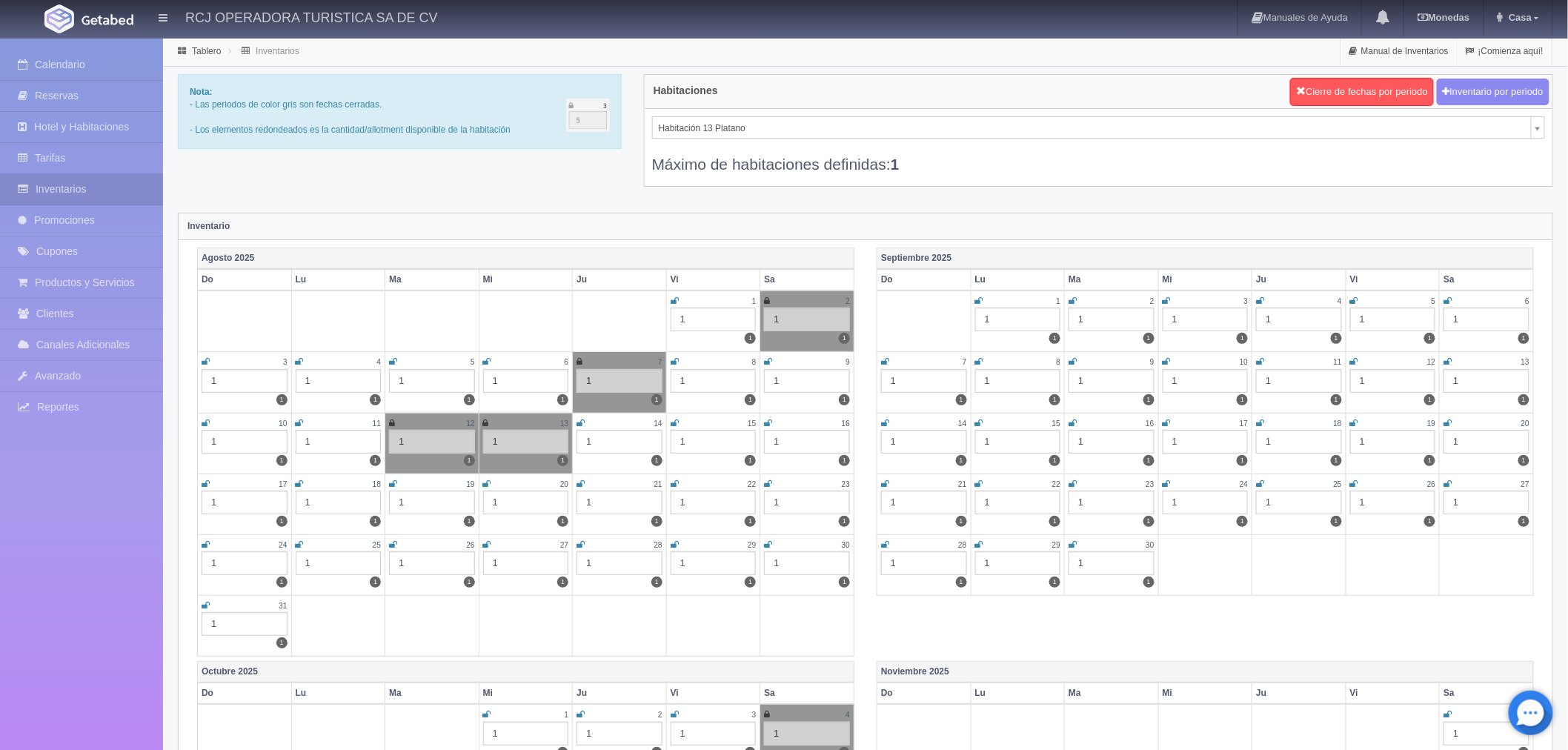
click at [672, 424] on icon at bounding box center [675, 422] width 8 height 9
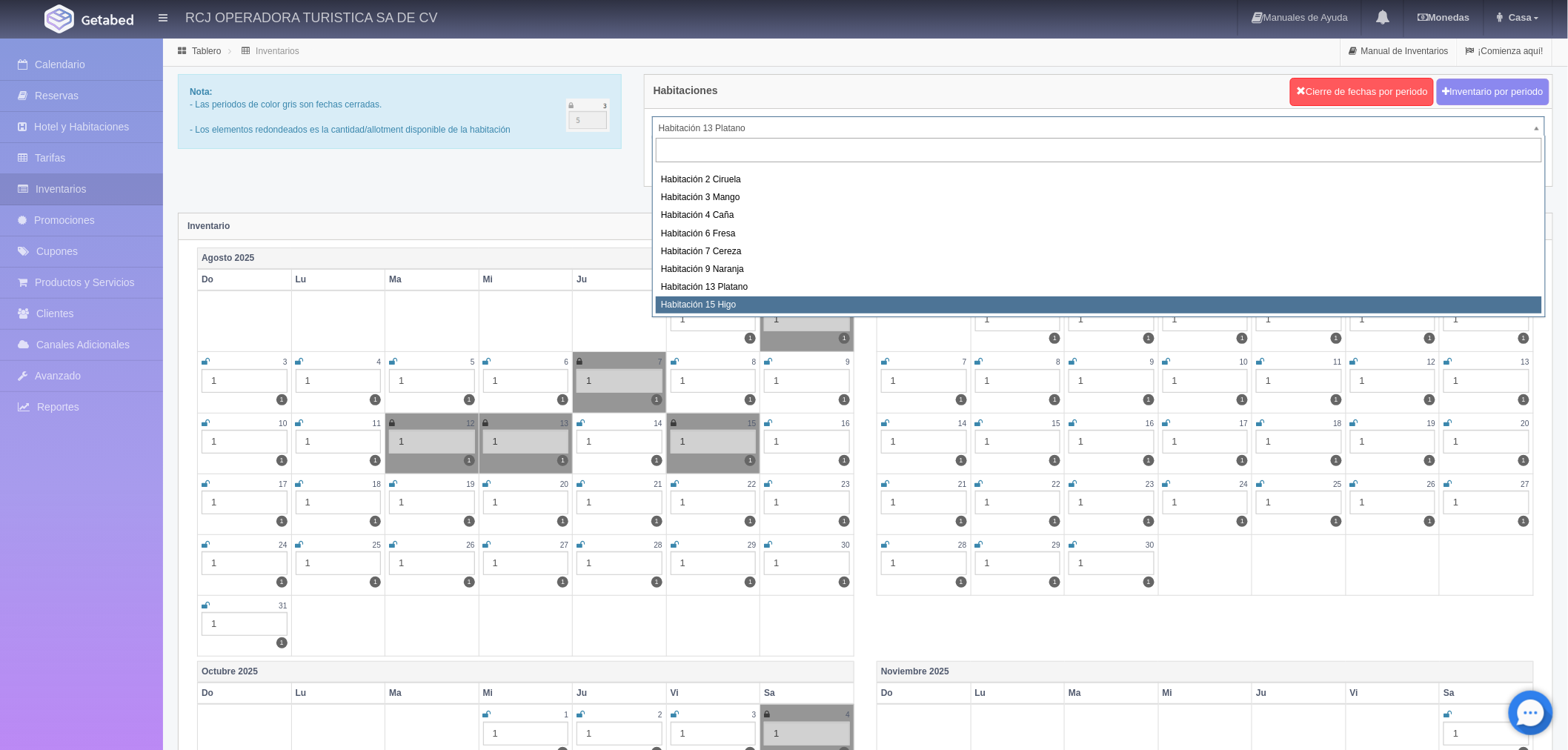
select select "1614"
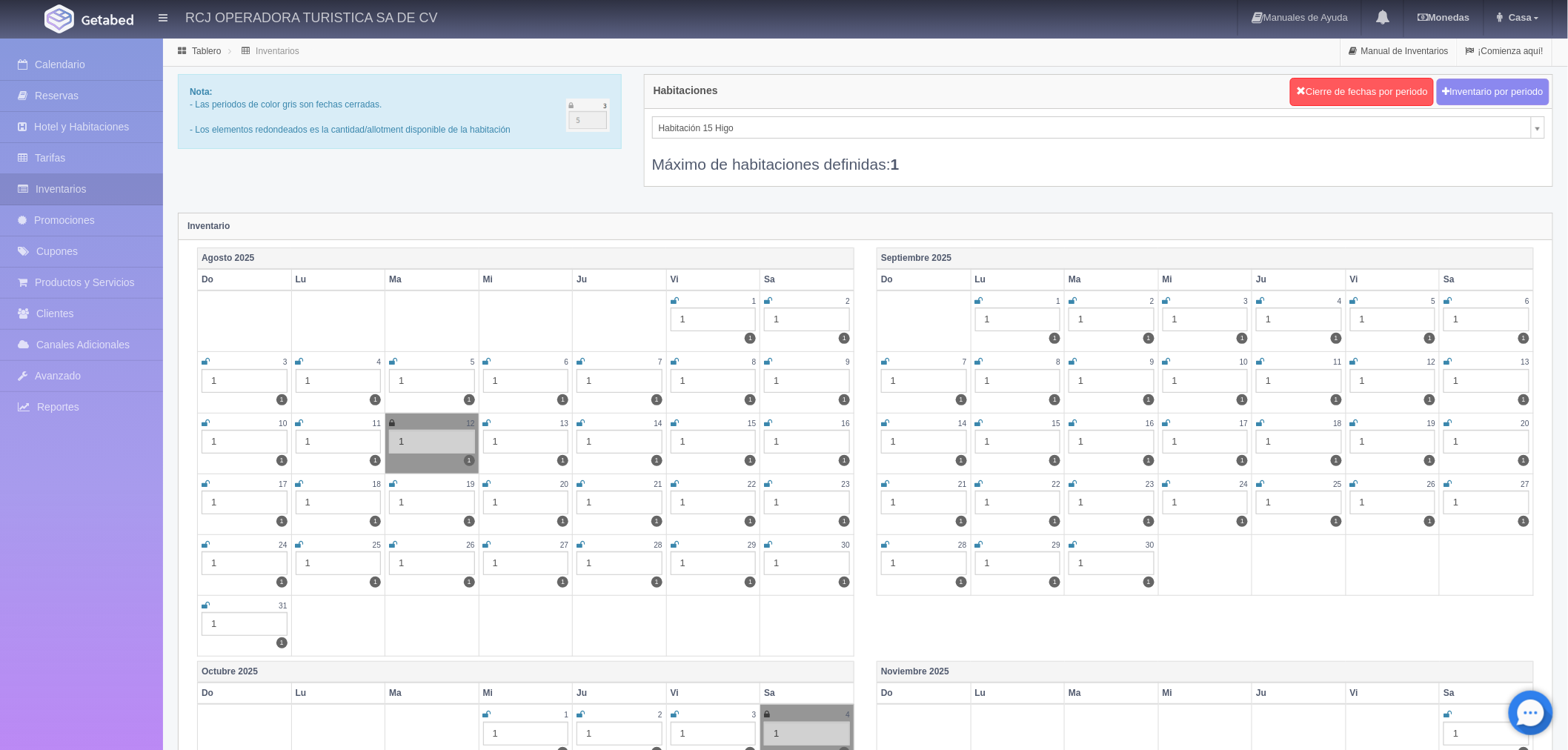
click at [671, 418] on icon at bounding box center [675, 422] width 8 height 9
